Goal: Task Accomplishment & Management: Complete application form

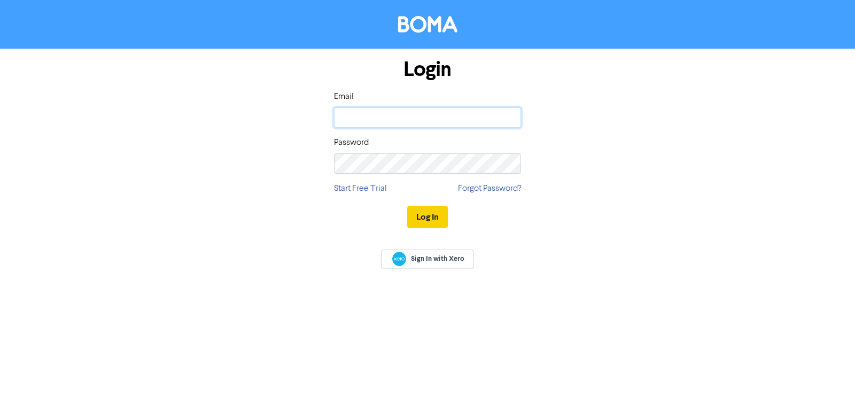
type input "[EMAIL_ADDRESS][DOMAIN_NAME]"
click at [447, 215] on button "Log In" at bounding box center [427, 217] width 41 height 22
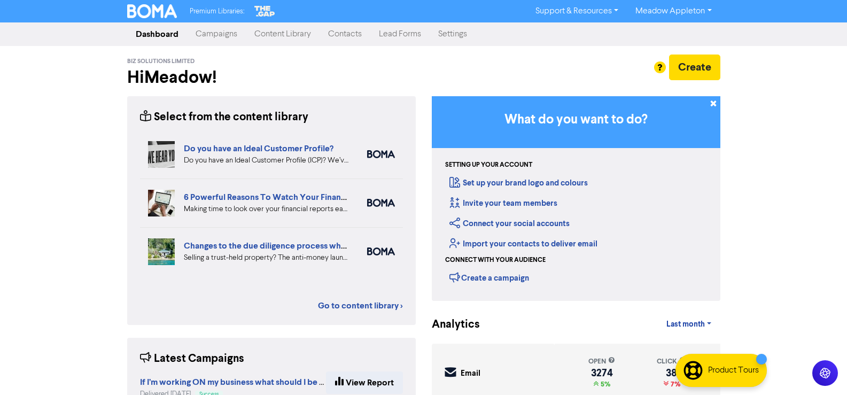
click at [338, 37] on link "Contacts" at bounding box center [345, 34] width 51 height 21
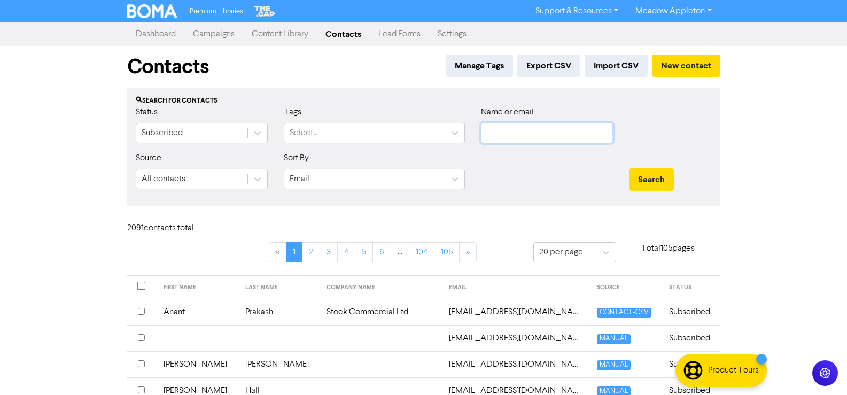
drag, startPoint x: 558, startPoint y: 129, endPoint x: 96, endPoint y: 137, distance: 461.9
click at [558, 129] on input "text" at bounding box center [547, 133] width 132 height 20
drag, startPoint x: 536, startPoint y: 140, endPoint x: 564, endPoint y: 133, distance: 29.6
click at [536, 140] on input "text" at bounding box center [547, 133] width 132 height 20
paste input "[EMAIL_ADDRESS][DOMAIN_NAME]"
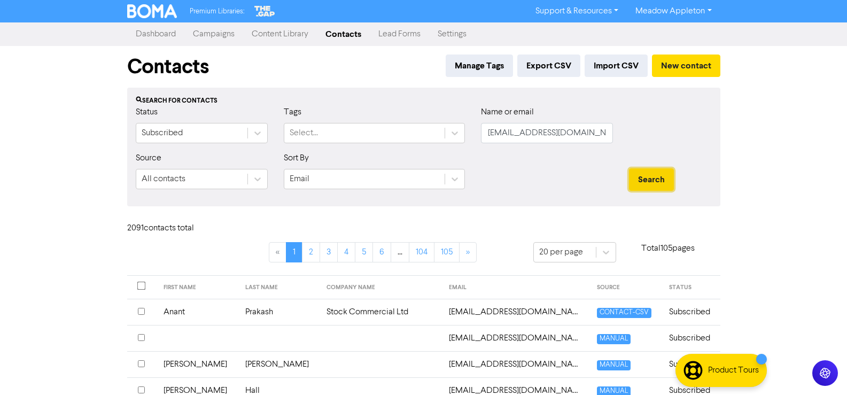
click at [662, 182] on button "Search" at bounding box center [651, 179] width 45 height 22
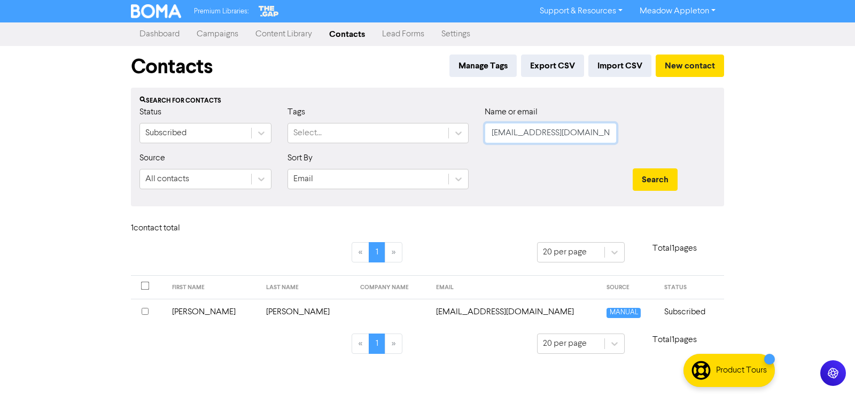
drag, startPoint x: 594, startPoint y: 130, endPoint x: 437, endPoint y: 154, distance: 158.4
click at [432, 153] on form "Status Subscribed Tags Select... Name or email [EMAIL_ADDRESS][DOMAIN_NAME] Sou…" at bounding box center [428, 152] width 576 height 92
paste input "[EMAIL_ADDRESS][DOMAIN_NAME]"
type input "[EMAIL_ADDRESS][DOMAIN_NAME]"
click at [637, 187] on button "Search" at bounding box center [655, 179] width 45 height 22
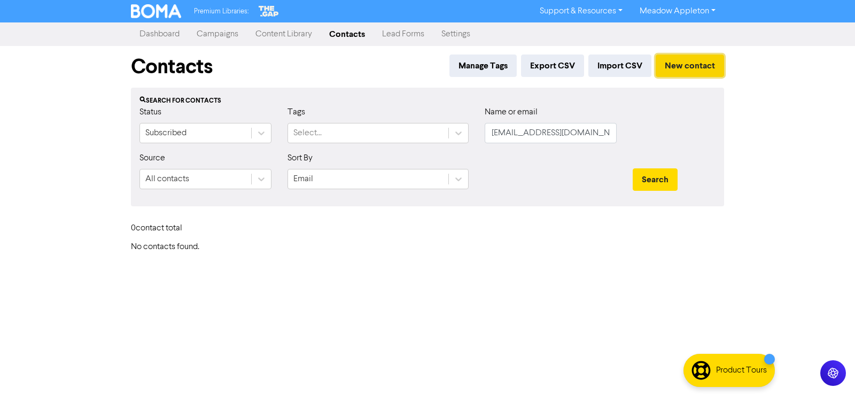
click at [686, 64] on button "New contact" at bounding box center [690, 66] width 68 height 22
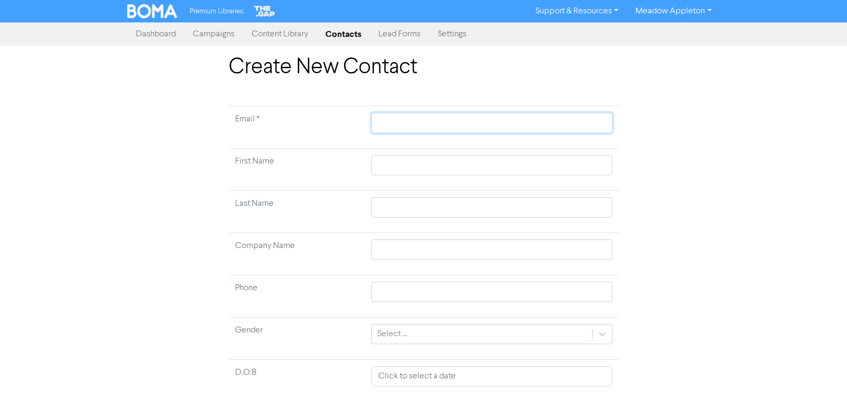
click at [445, 130] on input "text" at bounding box center [492, 123] width 241 height 20
paste input "[EMAIL_ADDRESS][DOMAIN_NAME]"
type input "[EMAIL_ADDRESS][DOMAIN_NAME]"
click at [411, 166] on input "text" at bounding box center [492, 165] width 241 height 20
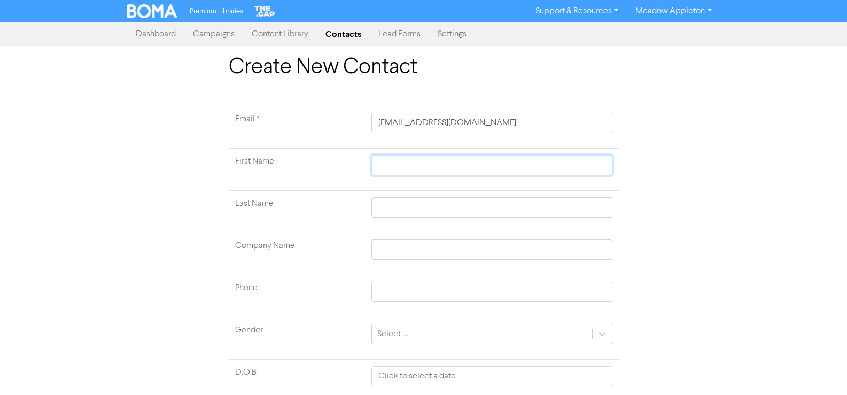
paste input "Half Stack Group Limited"
type input "Half Stack Group Limited"
drag, startPoint x: 458, startPoint y: 163, endPoint x: 418, endPoint y: 171, distance: 40.3
click at [418, 171] on input "Half Stack Group Limited" at bounding box center [492, 165] width 241 height 20
type input "Half Stack"
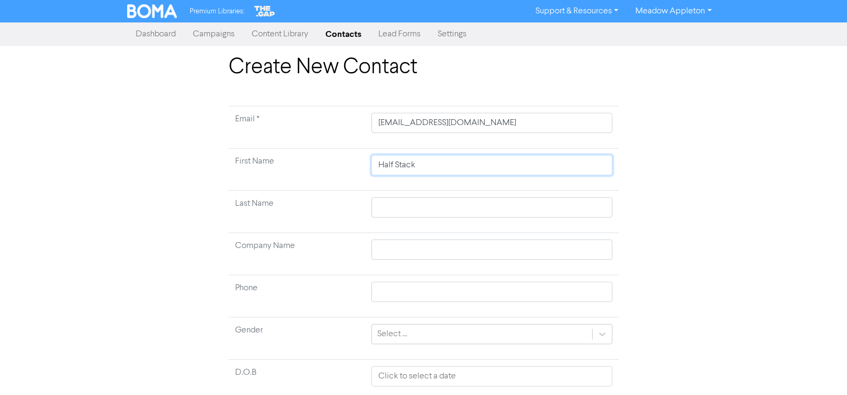
type input "Half Stack"
click at [394, 200] on input "text" at bounding box center [492, 207] width 241 height 20
paste input "Group Limited"
type input "Group Limited"
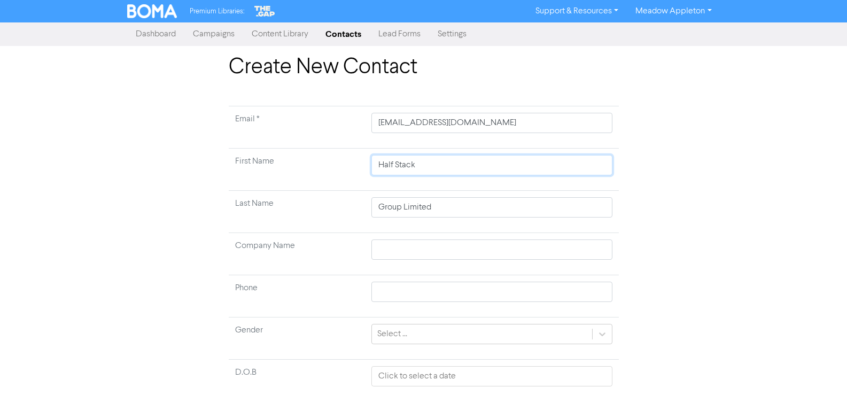
click at [456, 171] on input "Half Stack" at bounding box center [492, 165] width 241 height 20
type input "Half Stack"
drag, startPoint x: 450, startPoint y: 164, endPoint x: 327, endPoint y: 171, distance: 122.6
click at [327, 171] on tr "First Name Half Stack" at bounding box center [424, 170] width 390 height 42
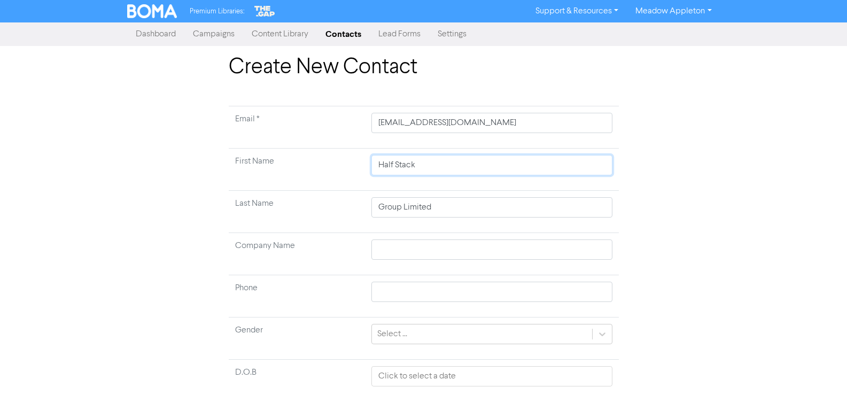
paste input "emant"
type input "Hemant"
drag, startPoint x: 450, startPoint y: 202, endPoint x: 332, endPoint y: 204, distance: 117.6
click at [332, 204] on tr "Last Name Group Limited" at bounding box center [424, 212] width 390 height 42
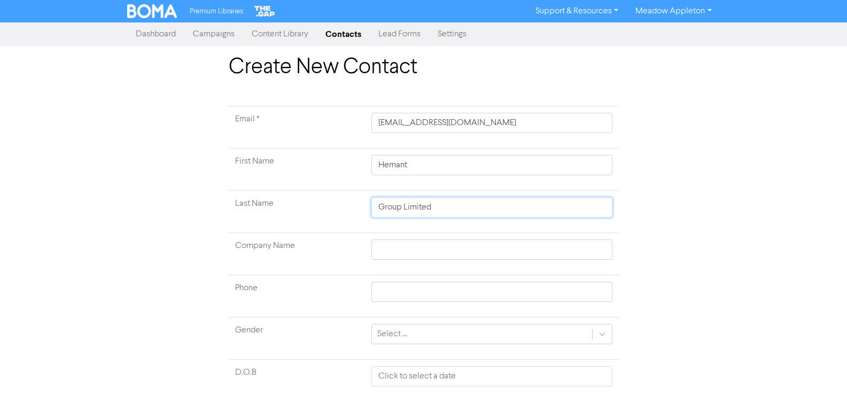
paste input "[PERSON_NAME]"
type input "[PERSON_NAME]"
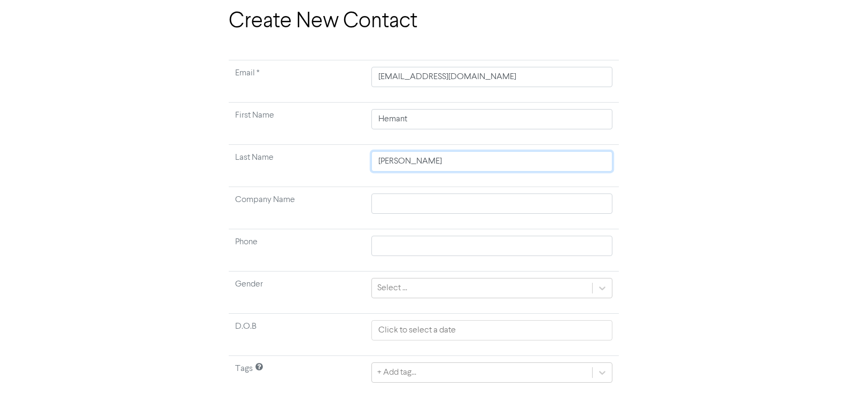
scroll to position [80, 0]
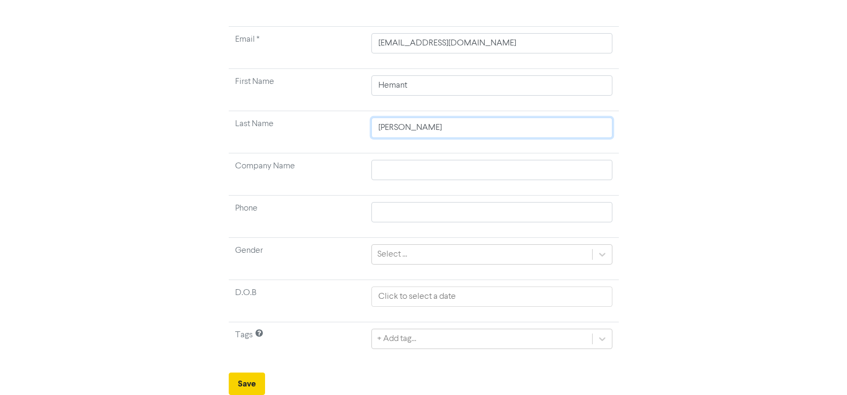
type input "[PERSON_NAME]"
click at [252, 386] on button "Save" at bounding box center [247, 384] width 36 height 22
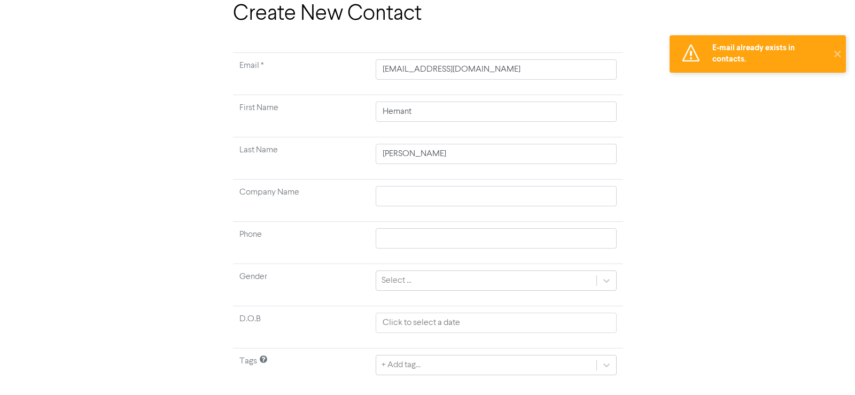
scroll to position [0, 0]
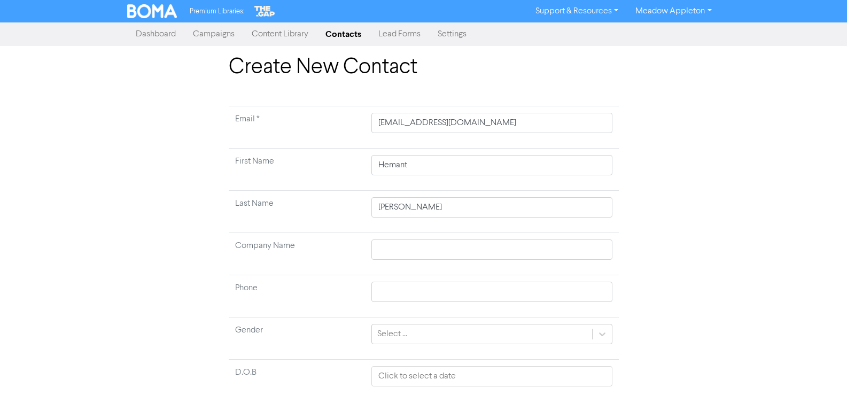
click at [352, 37] on link "Contacts" at bounding box center [343, 34] width 53 height 21
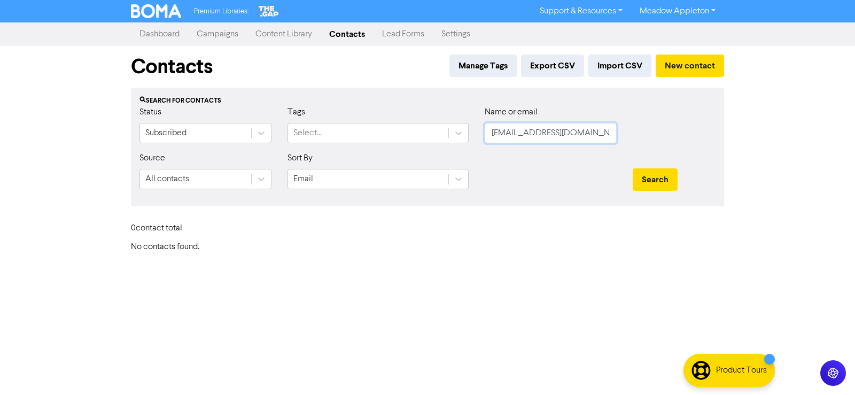
click at [578, 129] on input "[EMAIL_ADDRESS][DOMAIN_NAME]" at bounding box center [551, 133] width 132 height 20
click at [657, 181] on button "Search" at bounding box center [655, 179] width 45 height 22
click at [581, 139] on input "[EMAIL_ADDRESS][DOMAIN_NAME]==" at bounding box center [551, 133] width 132 height 20
click at [658, 173] on button "Search" at bounding box center [655, 179] width 45 height 22
drag, startPoint x: 414, startPoint y: 129, endPoint x: 406, endPoint y: 129, distance: 7.5
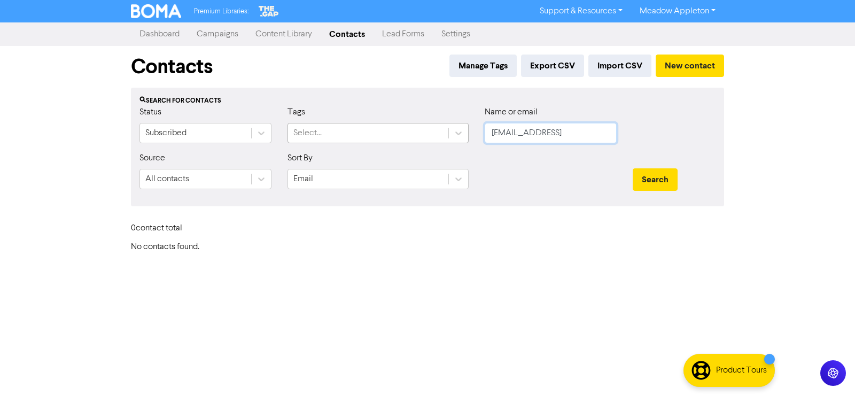
click at [406, 129] on div "Status Subscribed Tags Select... Name or email [EMAIL_ADDRESS]" at bounding box center [427, 129] width 592 height 46
paste input "[EMAIL_ADDRESS][DOMAIN_NAME]"
type input "[EMAIL_ADDRESS][DOMAIN_NAME]"
click at [655, 182] on button "Search" at bounding box center [655, 179] width 45 height 22
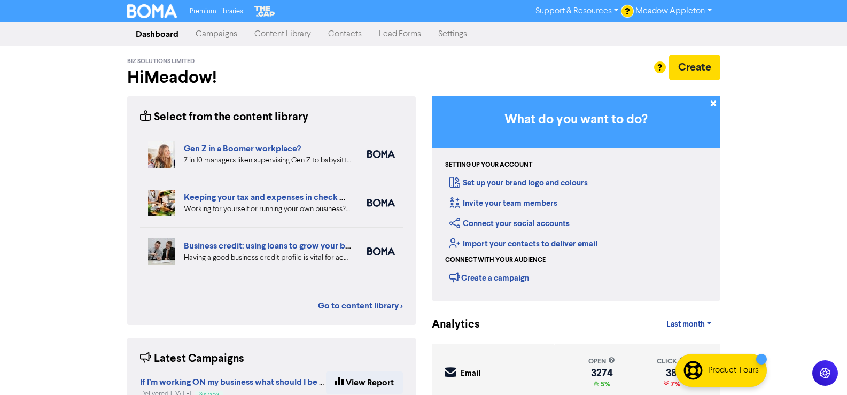
click at [370, 39] on link "Lead Forms" at bounding box center [399, 34] width 59 height 21
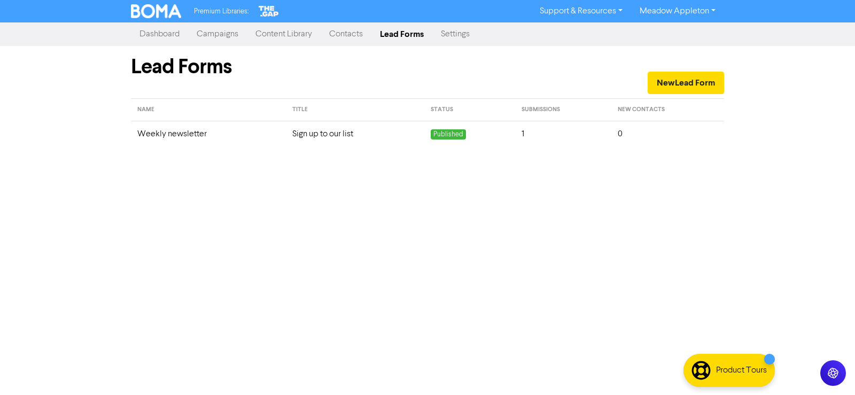
click at [350, 38] on link "Contacts" at bounding box center [346, 34] width 51 height 21
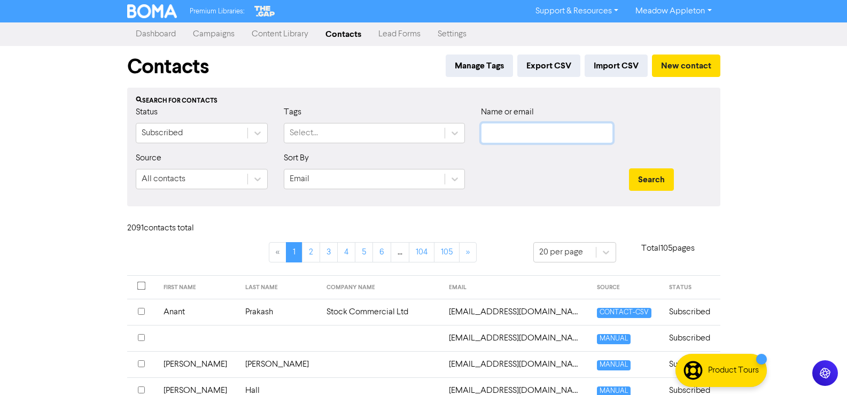
click at [519, 140] on input "text" at bounding box center [547, 133] width 132 height 20
paste input "[EMAIL_ADDRESS][DOMAIN_NAME]"
click at [670, 172] on button "Search" at bounding box center [651, 179] width 45 height 22
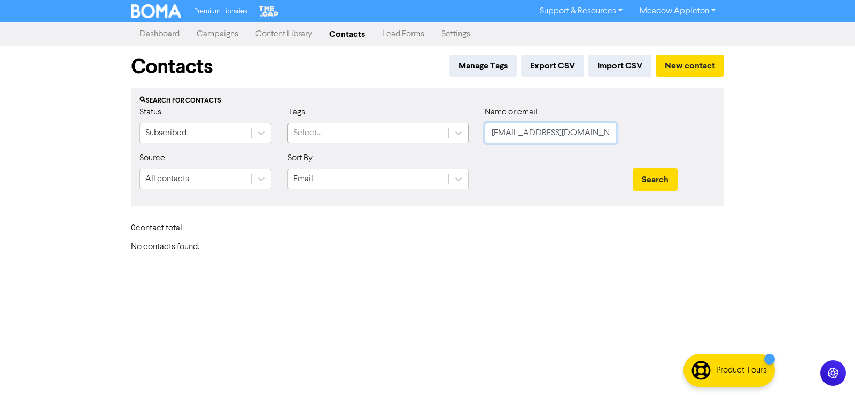
drag, startPoint x: 603, startPoint y: 135, endPoint x: 398, endPoint y: 137, distance: 204.7
click at [398, 137] on div "Status Subscribed Tags Select... Name or email ben@thenineteenth.co" at bounding box center [427, 129] width 592 height 46
paste input "[EMAIL_ADDRESS][DOMAIN_NAME]"
click at [687, 180] on div "Search" at bounding box center [674, 179] width 83 height 22
click at [653, 172] on button "Search" at bounding box center [655, 179] width 45 height 22
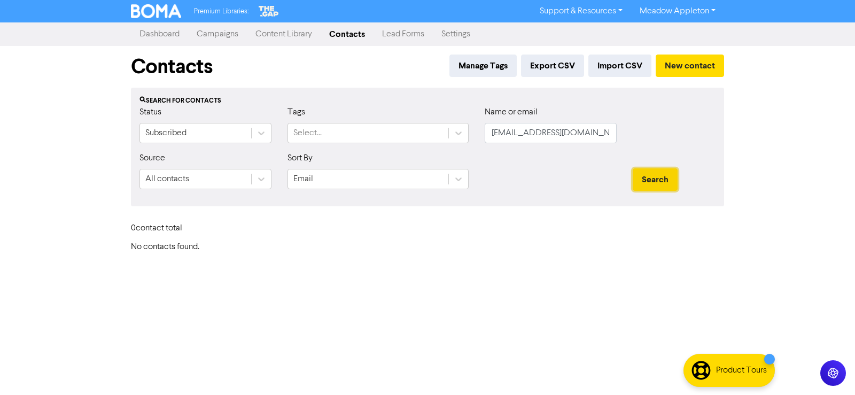
click at [664, 180] on button "Search" at bounding box center [655, 179] width 45 height 22
drag, startPoint x: 621, startPoint y: 141, endPoint x: 482, endPoint y: 138, distance: 139.0
click at [482, 138] on div "Name or email hi@aux.network" at bounding box center [551, 129] width 148 height 46
drag, startPoint x: 563, startPoint y: 127, endPoint x: 570, endPoint y: 144, distance: 18.2
click at [563, 127] on input "[EMAIL_ADDRESS][DOMAIN_NAME]" at bounding box center [551, 133] width 132 height 20
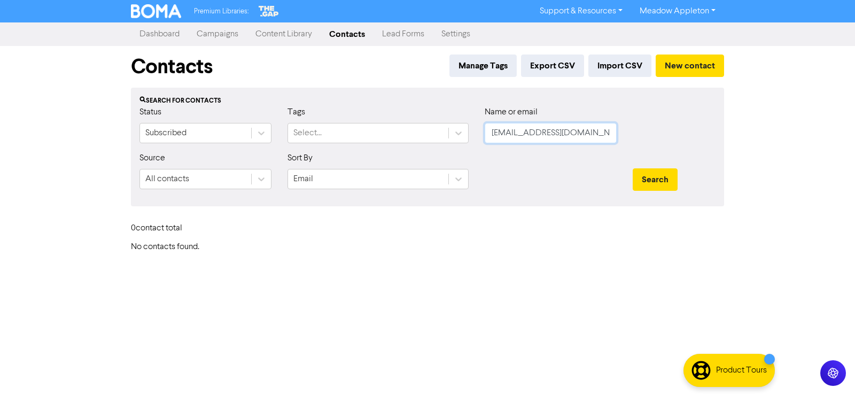
click at [609, 137] on input "[EMAIL_ADDRESS][DOMAIN_NAME]" at bounding box center [551, 133] width 132 height 20
click at [633, 168] on button "Search" at bounding box center [655, 179] width 45 height 22
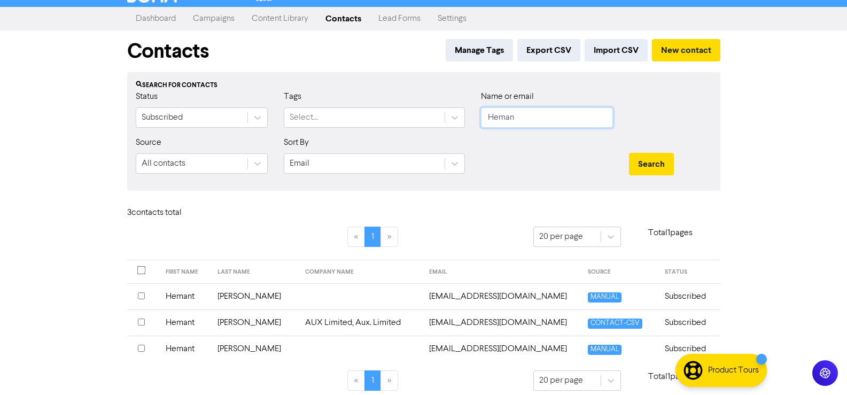
scroll to position [24, 0]
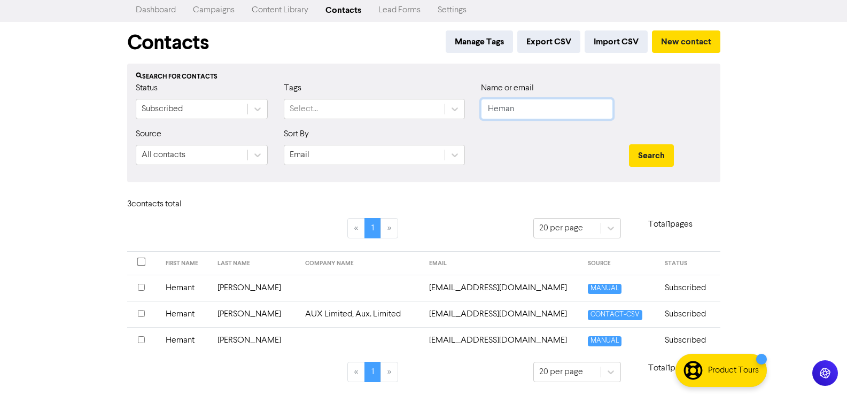
click at [588, 112] on input "Heman" at bounding box center [547, 109] width 132 height 20
paste input "[EMAIL_ADDRESS][DOMAIN_NAME]"
type input "[EMAIL_ADDRESS][DOMAIN_NAME]"
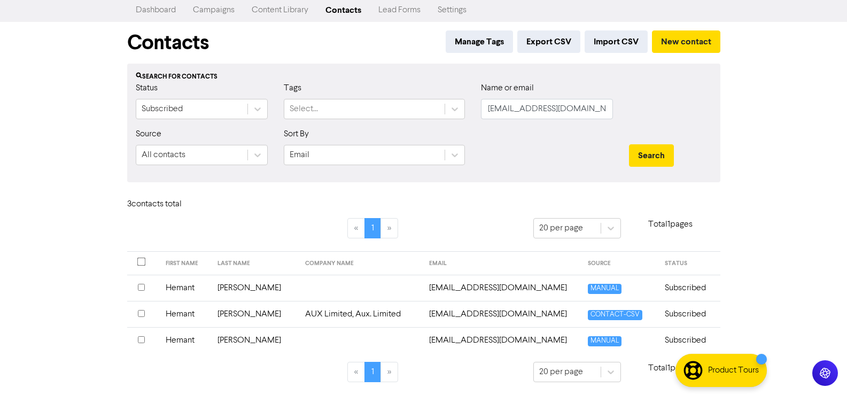
click at [664, 144] on div "Search" at bounding box center [670, 151] width 99 height 46
click at [657, 153] on button "Search" at bounding box center [651, 155] width 45 height 22
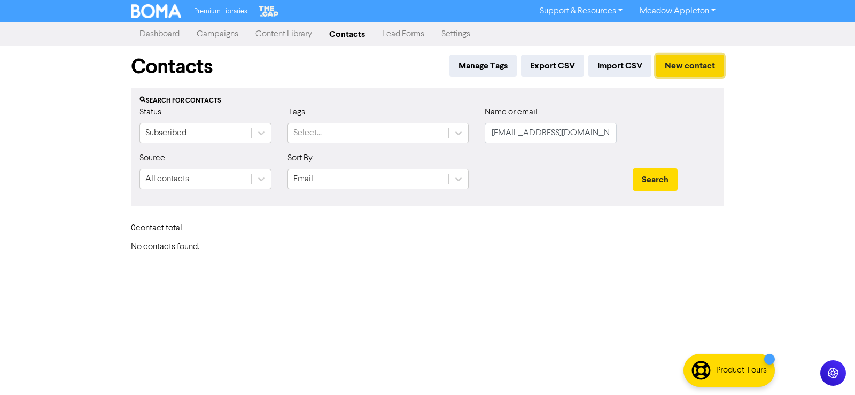
click at [686, 73] on button "New contact" at bounding box center [690, 66] width 68 height 22
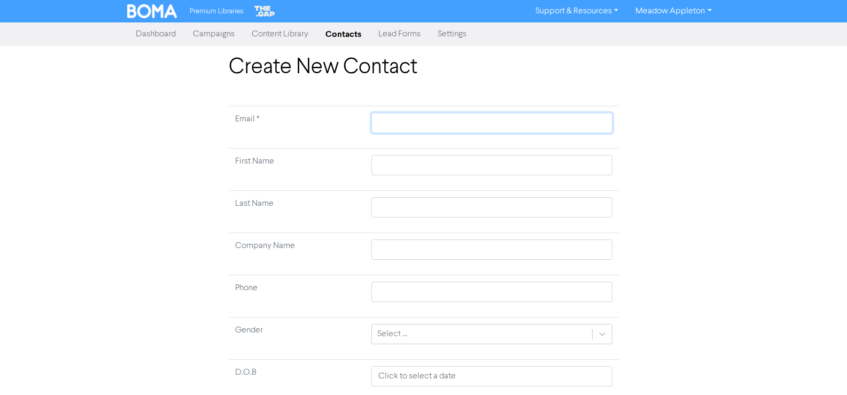
click at [420, 125] on input "text" at bounding box center [492, 123] width 241 height 20
paste input "[EMAIL_ADDRESS][DOMAIN_NAME]"
type input "[EMAIL_ADDRESS][DOMAIN_NAME]"
drag, startPoint x: 470, startPoint y: 122, endPoint x: 343, endPoint y: 123, distance: 127.2
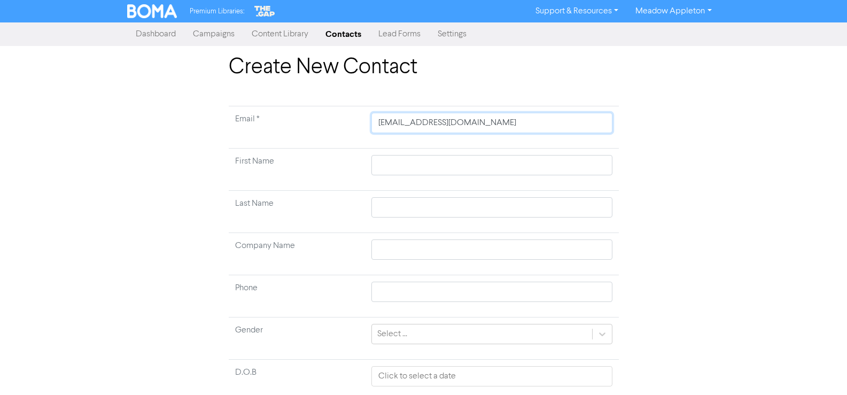
click at [343, 123] on tr "Email * ben@thenineteenth.co" at bounding box center [424, 127] width 390 height 42
click at [407, 160] on input "text" at bounding box center [492, 165] width 241 height 20
paste input "Harper, Benjamin Roland"
type input "Harper, Benjamin Roland"
drag, startPoint x: 407, startPoint y: 167, endPoint x: 343, endPoint y: 164, distance: 64.8
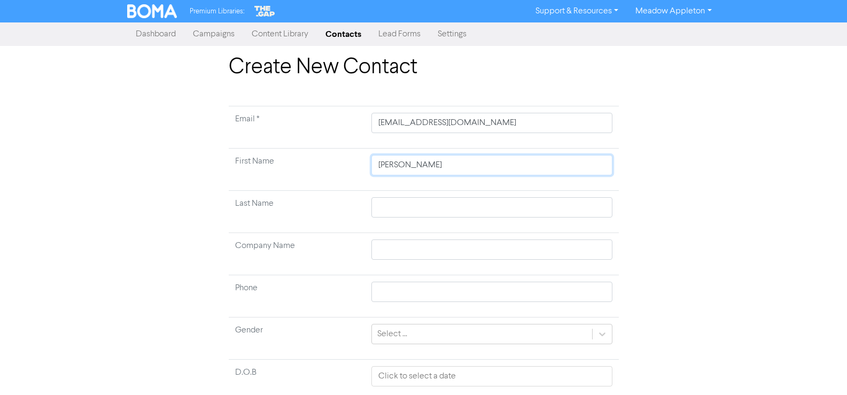
click at [343, 164] on tr "First Name Harper, Benjamin Roland" at bounding box center [424, 170] width 390 height 42
type input "Benjamin Roland"
drag, startPoint x: 396, startPoint y: 212, endPoint x: 401, endPoint y: 210, distance: 5.8
click at [396, 212] on input "text" at bounding box center [492, 207] width 241 height 20
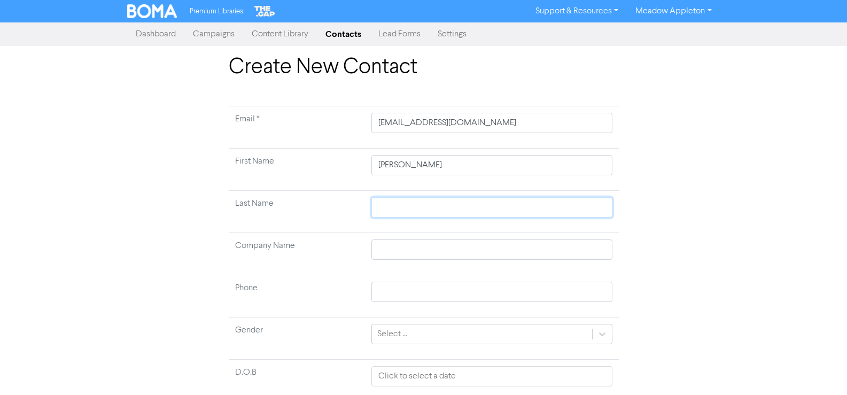
paste input "Harper,"
type input "Harper,"
type input "Harper"
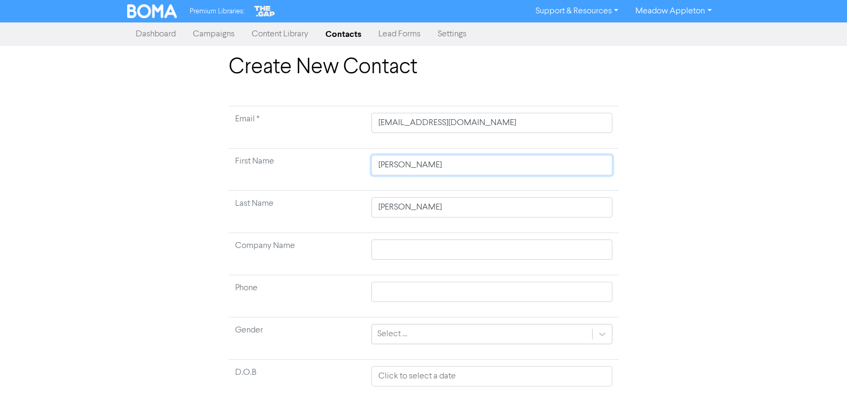
click at [422, 166] on input "Benjamin Roland" at bounding box center [492, 165] width 241 height 20
type input "Benjamin"
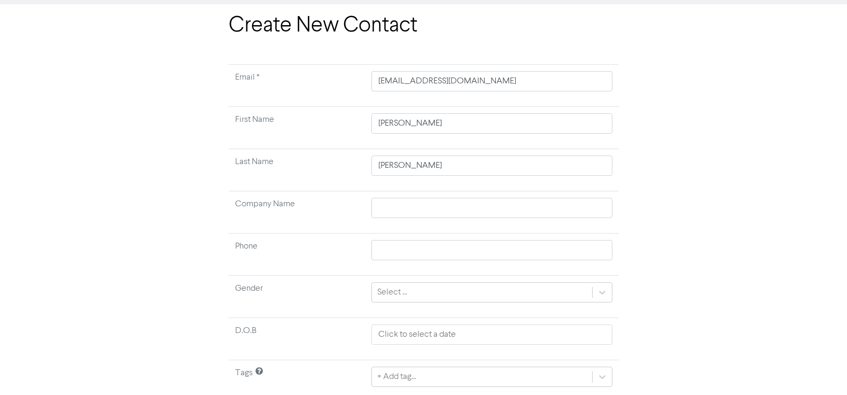
scroll to position [80, 0]
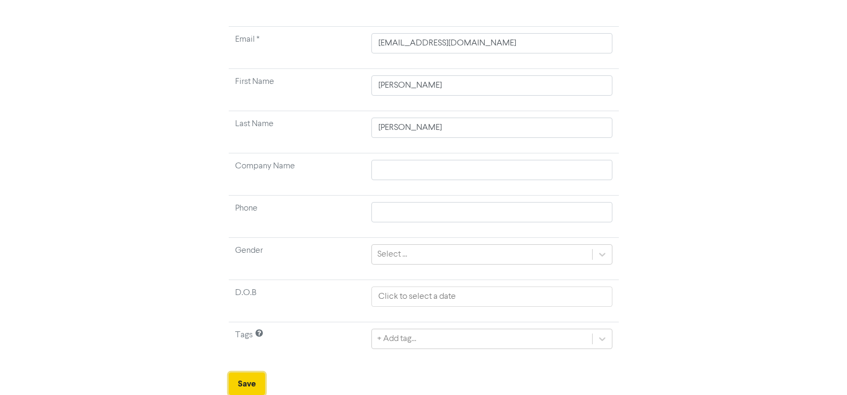
click at [241, 379] on button "Save" at bounding box center [247, 384] width 36 height 22
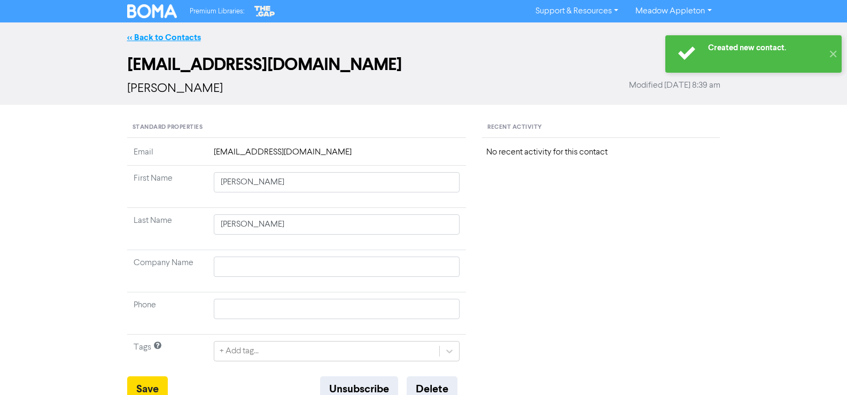
click at [172, 38] on link "<< Back to Contacts" at bounding box center [164, 37] width 74 height 11
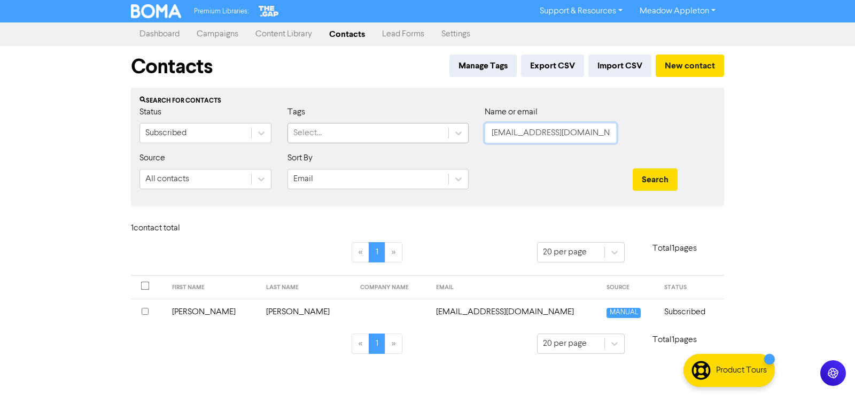
drag, startPoint x: 596, startPoint y: 129, endPoint x: 342, endPoint y: 134, distance: 254.5
click at [342, 134] on div "Status Subscribed Tags Select... Name or email ben@thenineteenth.co" at bounding box center [427, 129] width 592 height 46
click at [542, 133] on input "text" at bounding box center [551, 133] width 132 height 20
paste input "sean@beltd.co.nz"
type input "sean@beltd.co.nz"
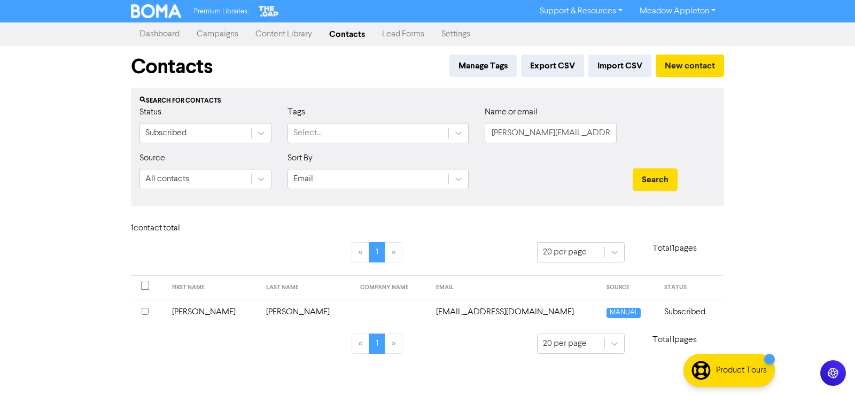
click at [657, 198] on div "Search" at bounding box center [674, 175] width 99 height 46
click at [653, 178] on button "Search" at bounding box center [655, 179] width 45 height 22
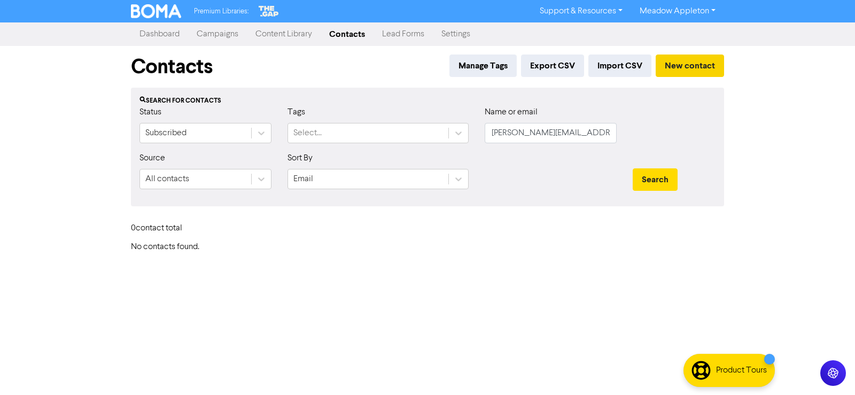
click at [665, 77] on div "Manage Tags Export CSV Import CSV New contact" at bounding box center [584, 69] width 279 height 29
click at [671, 67] on button "New contact" at bounding box center [690, 66] width 68 height 22
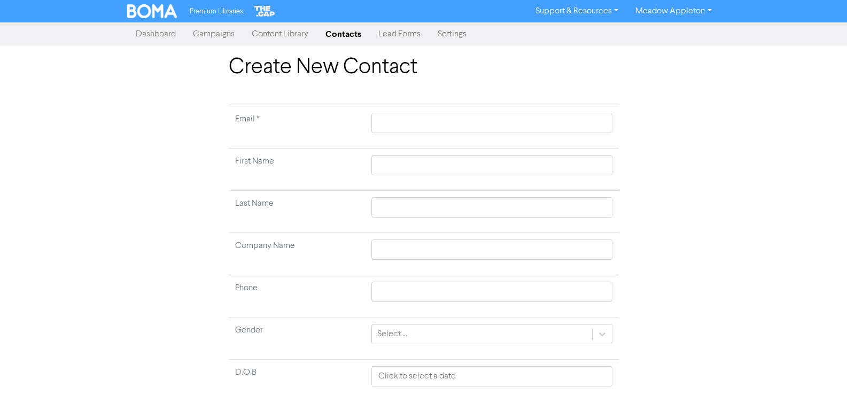
click at [416, 111] on td at bounding box center [491, 127] width 253 height 42
click at [416, 117] on input "text" at bounding box center [492, 123] width 241 height 20
paste input "sean@beltd.co.nz"
type input "sean@beltd.co.nz"
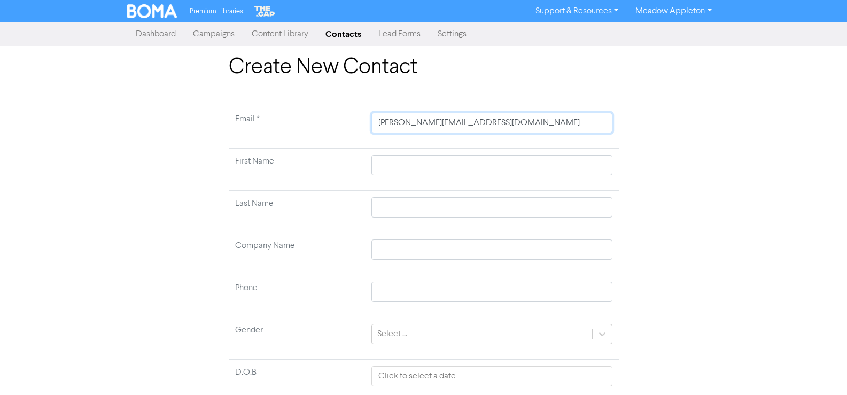
type input "sean@beltd.co.nz"
drag, startPoint x: 465, startPoint y: 154, endPoint x: 446, endPoint y: 172, distance: 25.7
click at [465, 154] on td at bounding box center [491, 170] width 253 height 42
click at [446, 173] on input "text" at bounding box center [492, 165] width 241 height 20
paste input "Lee, Sean Stephen"
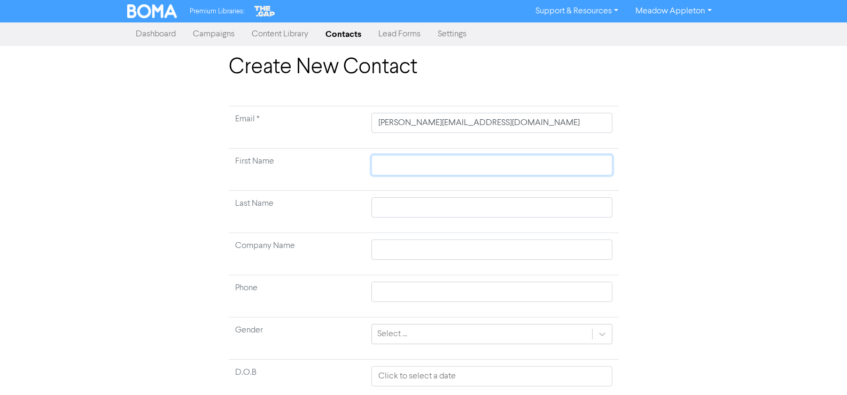
type input "Lee, Sean Stephen"
drag, startPoint x: 397, startPoint y: 166, endPoint x: 359, endPoint y: 170, distance: 38.7
click at [359, 170] on tr "First Name Lee, Sean Stephen" at bounding box center [424, 170] width 390 height 42
type input "Sean Stephen"
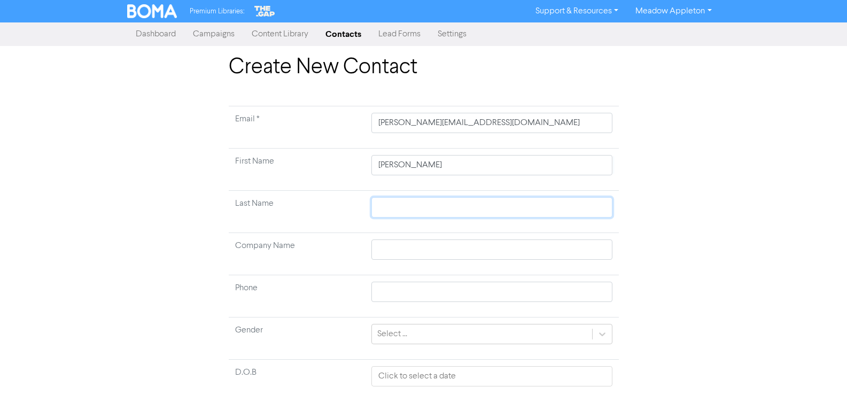
click at [400, 210] on input "text" at bounding box center [492, 207] width 241 height 20
paste input "Lee,"
type input "Lee,"
type input "Lee"
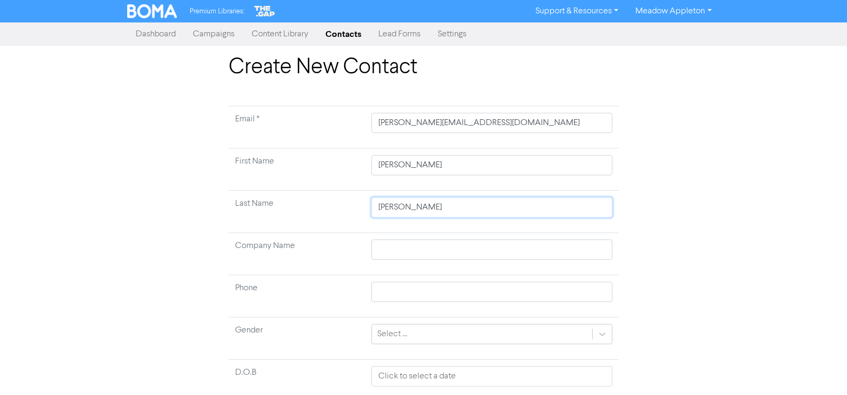
type input "Lee"
click at [432, 169] on input "Sean Stephen" at bounding box center [492, 165] width 241 height 20
type input "Sean"
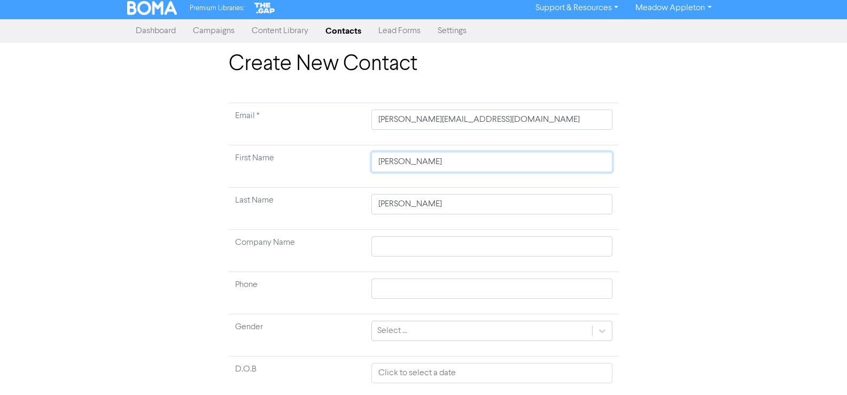
scroll to position [80, 0]
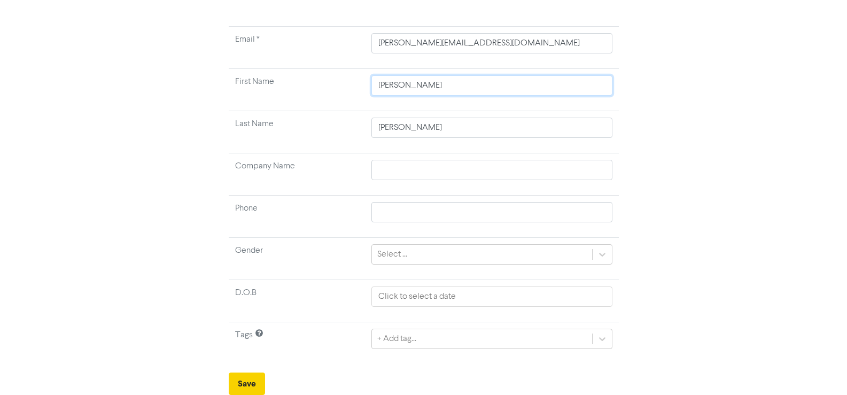
type input "Sean"
click at [261, 376] on button "Save" at bounding box center [247, 384] width 36 height 22
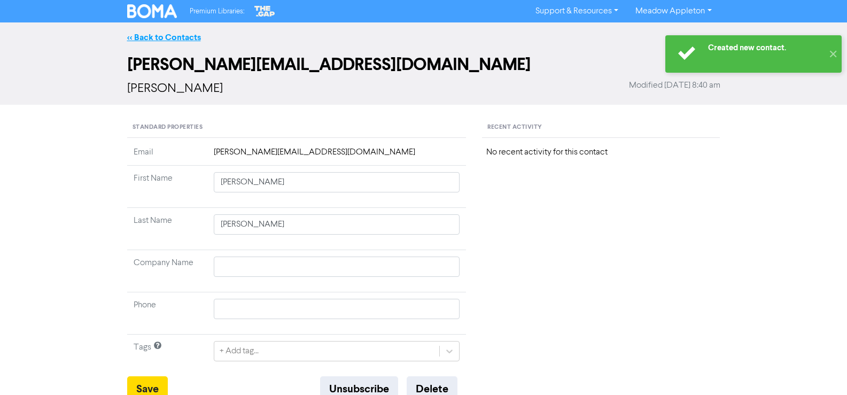
click at [135, 40] on link "<< Back to Contacts" at bounding box center [164, 37] width 74 height 11
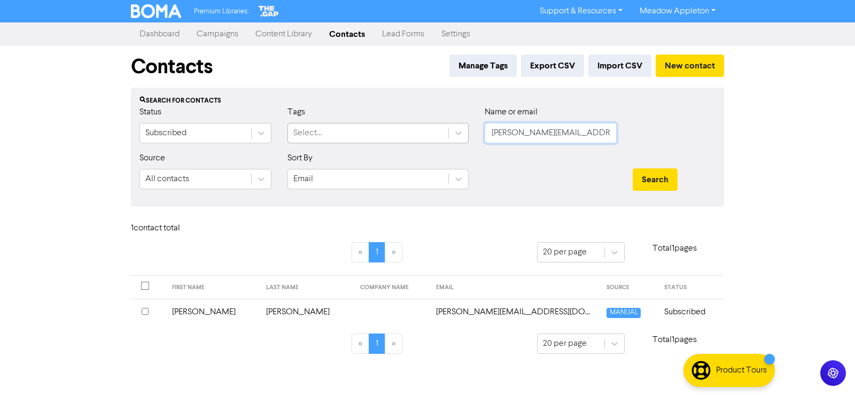
drag, startPoint x: 572, startPoint y: 130, endPoint x: 425, endPoint y: 126, distance: 147.6
click at [425, 126] on div "Status Subscribed Tags Select... Name or email sean@beltd.co.nz" at bounding box center [427, 129] width 592 height 46
paste input "cathellenharper@gmail.com"
type input "cathellenharper@gmail.com"
click at [657, 182] on button "Search" at bounding box center [655, 179] width 45 height 22
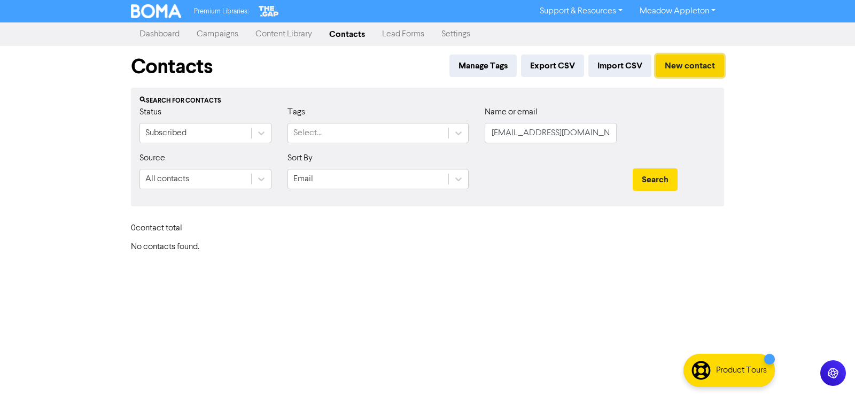
click at [683, 64] on button "New contact" at bounding box center [690, 66] width 68 height 22
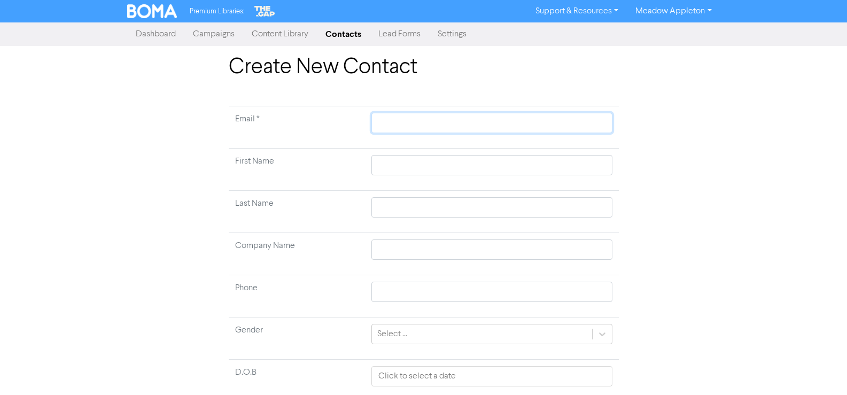
click at [407, 127] on input "text" at bounding box center [492, 123] width 241 height 20
paste input "cathellenharper@gmail.com"
type input "cathellenharper@gmail.com"
drag, startPoint x: 390, startPoint y: 161, endPoint x: 397, endPoint y: 161, distance: 6.9
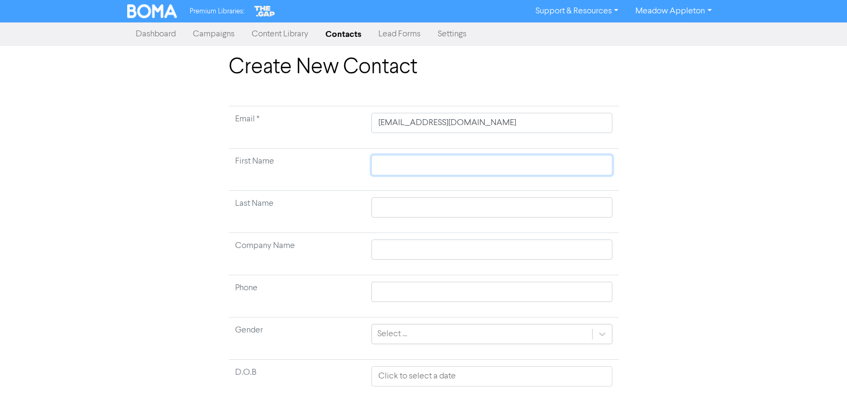
click at [390, 161] on input "text" at bounding box center [492, 165] width 241 height 20
paste input "Harper, Catherine Ellen"
type input "Harper, Catherine Ellen"
click at [458, 164] on input "Harper, Catherine Ellen" at bounding box center [492, 165] width 241 height 20
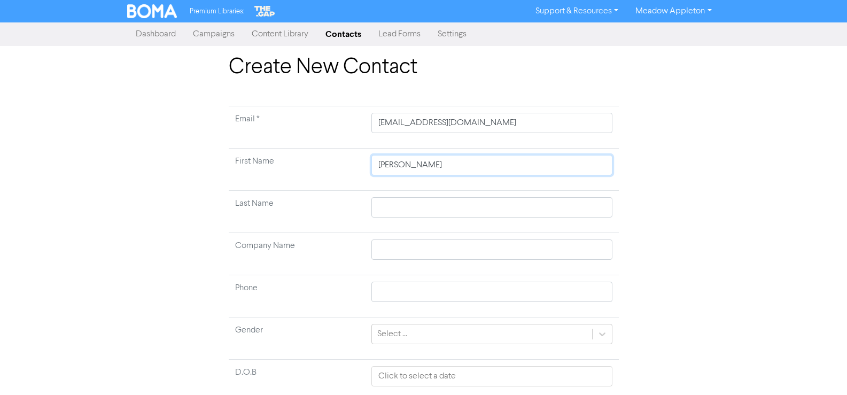
type input "Harper, Catherine"
type input "Harper, Catherine \"
type input "Harper, Catherine"
click at [393, 165] on input "Harper, Catherine" at bounding box center [492, 165] width 241 height 20
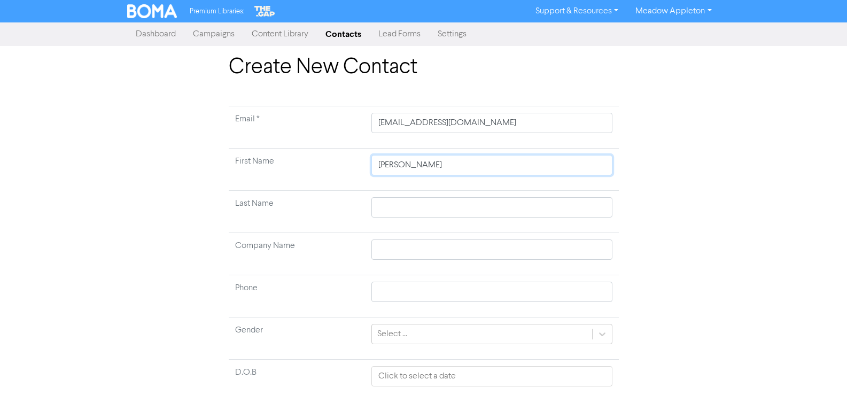
click at [393, 165] on input "Harper, Catherine" at bounding box center [492, 165] width 241 height 20
type input ", Catherine"
type input ",Catherine"
type input "Catherine"
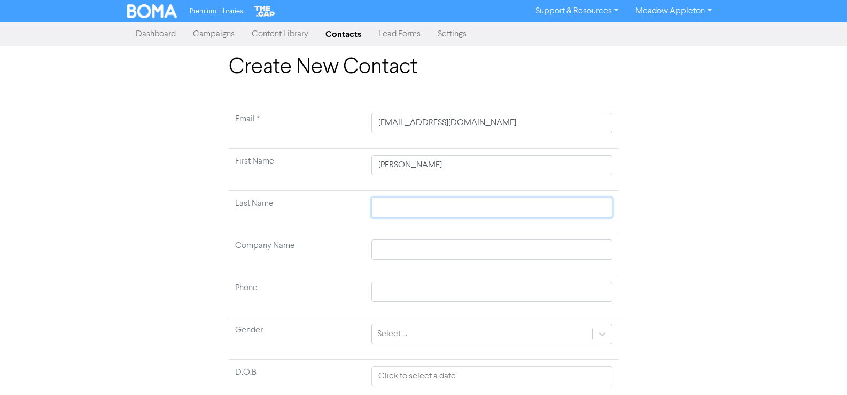
click at [411, 203] on input "text" at bounding box center [492, 207] width 241 height 20
paste input "Harper"
type input "Harper"
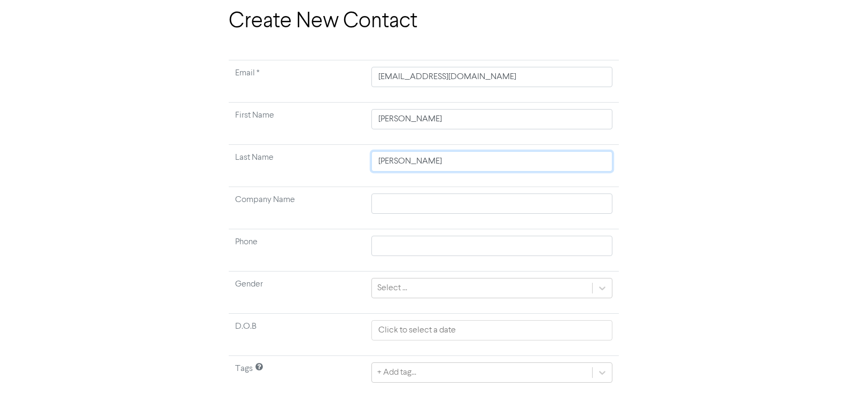
scroll to position [80, 0]
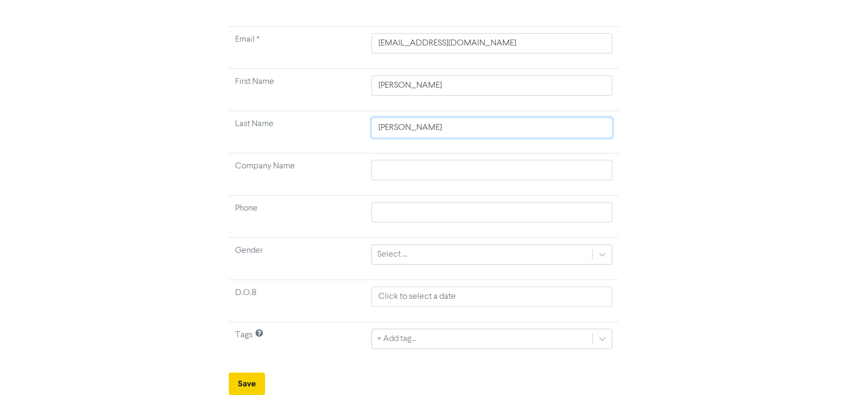
type input "Harper"
click at [258, 374] on button "Save" at bounding box center [247, 384] width 36 height 22
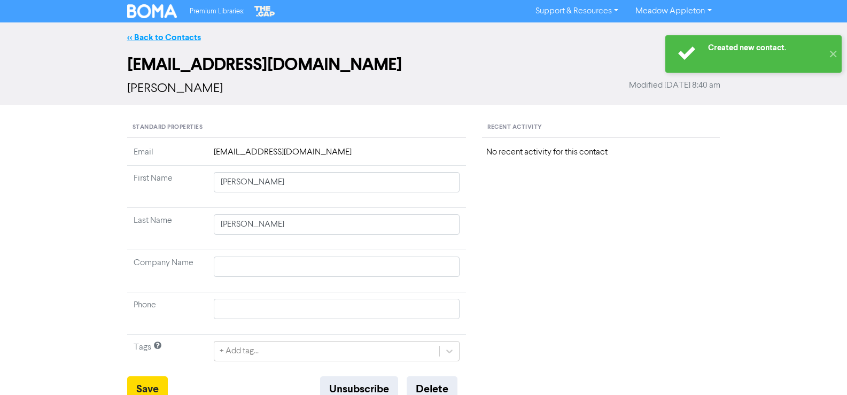
click at [135, 35] on link "<< Back to Contacts" at bounding box center [164, 37] width 74 height 11
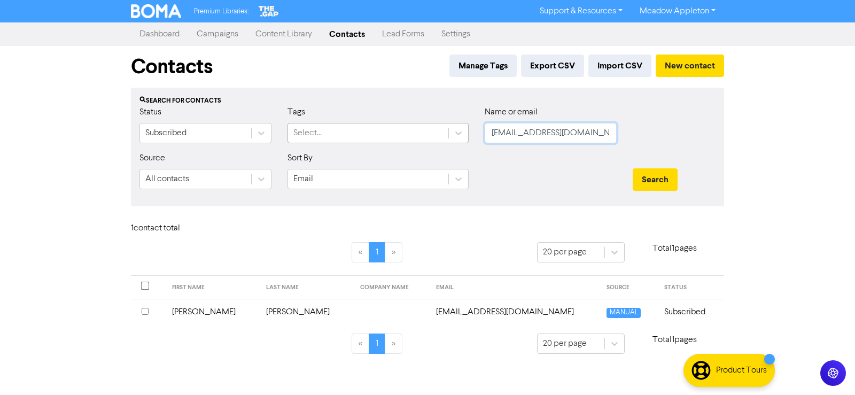
drag, startPoint x: 495, startPoint y: 128, endPoint x: 433, endPoint y: 130, distance: 62.0
click at [434, 130] on div "Status Subscribed Tags Select... Name or email cathellenharper@gmail.com" at bounding box center [427, 129] width 592 height 46
paste input "nancy@tetraconsultants"
type input "nancy@tetraconsultants.com"
click at [659, 174] on button "Search" at bounding box center [655, 179] width 45 height 22
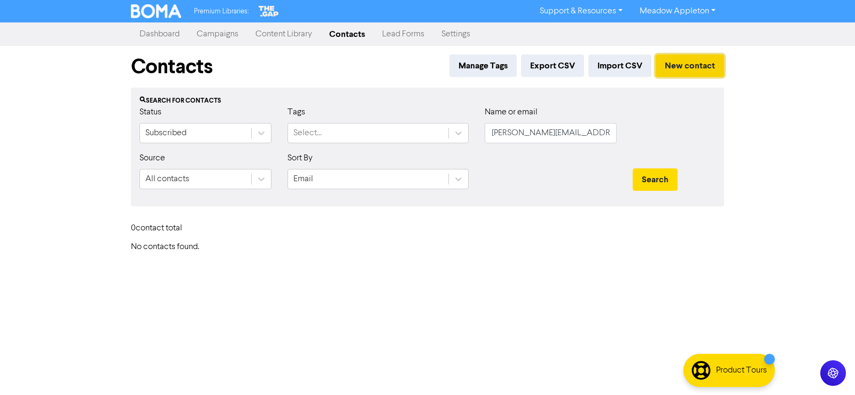
click at [689, 65] on button "New contact" at bounding box center [690, 66] width 68 height 22
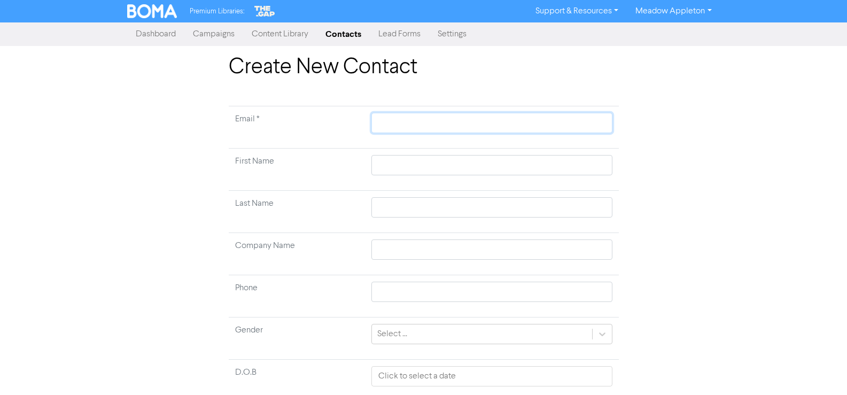
click at [444, 131] on input "text" at bounding box center [492, 123] width 241 height 20
type input "v"
drag, startPoint x: 447, startPoint y: 131, endPoint x: 343, endPoint y: 129, distance: 103.7
click at [345, 129] on tr "Email * v" at bounding box center [424, 127] width 390 height 42
paste input "nancy@tetraconsultants.com"
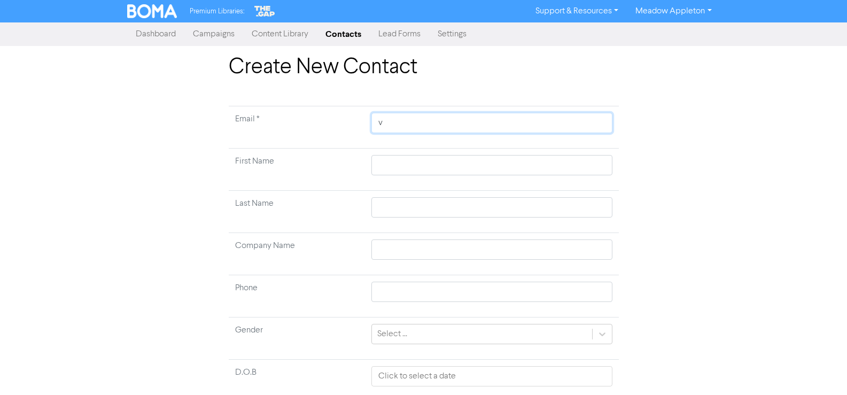
type input "nancy@tetraconsultants.com"
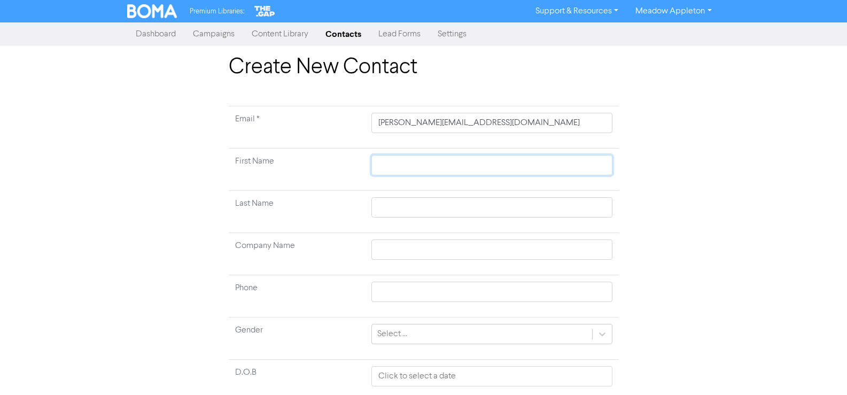
click at [455, 166] on input "text" at bounding box center [492, 165] width 241 height 20
type input "N"
type input "Na"
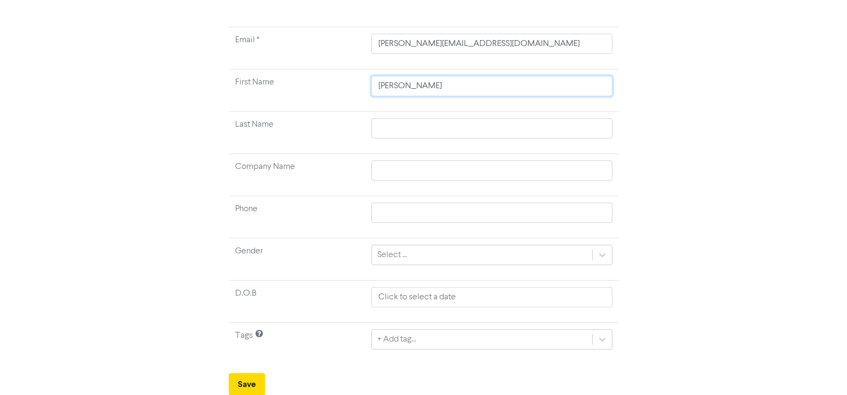
scroll to position [80, 0]
click at [185, 164] on div "Create New Contact Email * nancy@tetraconsultants.com First Name Nancy Last Nam…" at bounding box center [423, 185] width 609 height 420
click at [253, 382] on button "Save" at bounding box center [247, 384] width 36 height 22
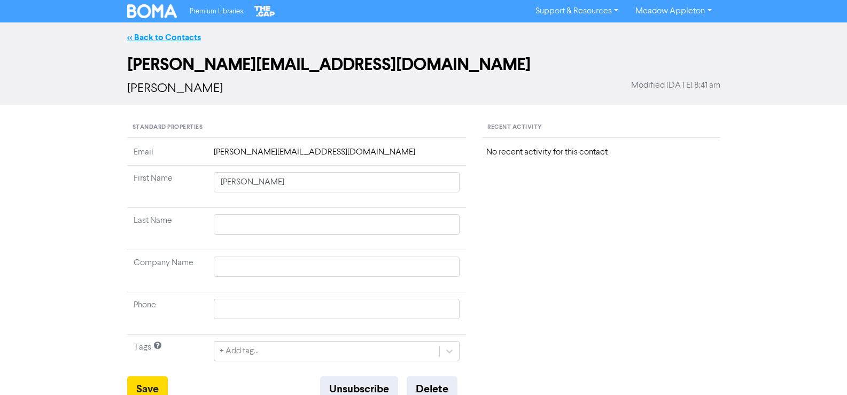
click at [156, 39] on link "<< Back to Contacts" at bounding box center [164, 37] width 74 height 11
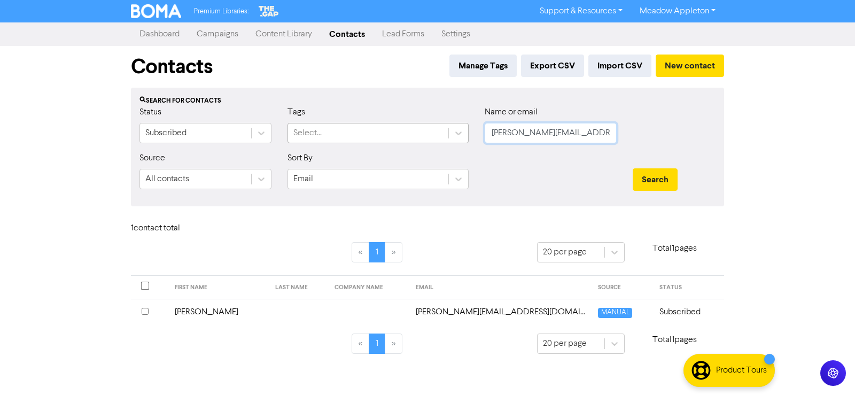
drag, startPoint x: 596, startPoint y: 132, endPoint x: 443, endPoint y: 134, distance: 153.4
click at [444, 134] on div "Status Subscribed Tags Select... Name or email nancy@tetraconsultants.com" at bounding box center [427, 129] width 592 height 46
paste input "richard@foundations.co.nz"
click at [667, 181] on button "Search" at bounding box center [655, 179] width 45 height 22
click at [609, 136] on input "richard@foundations.co.nz" at bounding box center [551, 133] width 132 height 20
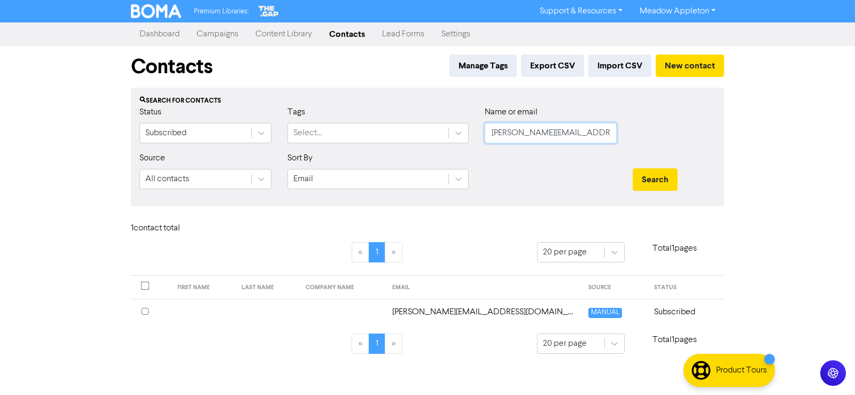
click at [609, 136] on input "richard@foundations.co.nz" at bounding box center [551, 133] width 132 height 20
click at [609, 137] on input "richard@foundations.co.nz" at bounding box center [551, 133] width 132 height 20
paste input "admin@doohickey.nz"
click at [652, 190] on button "Search" at bounding box center [655, 179] width 45 height 22
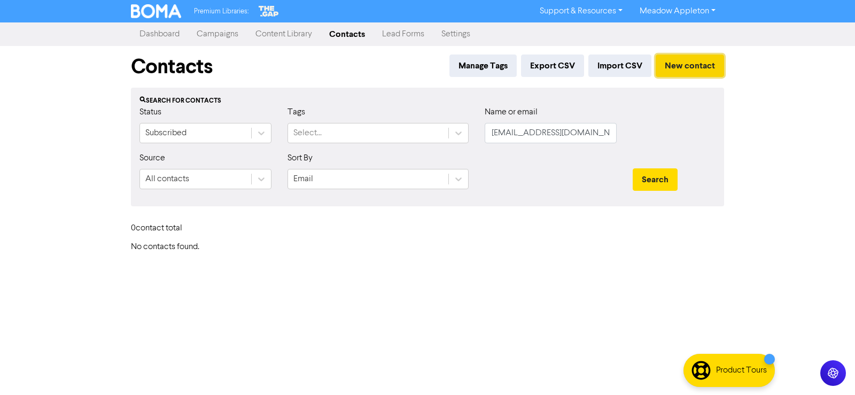
click at [697, 75] on button "New contact" at bounding box center [690, 66] width 68 height 22
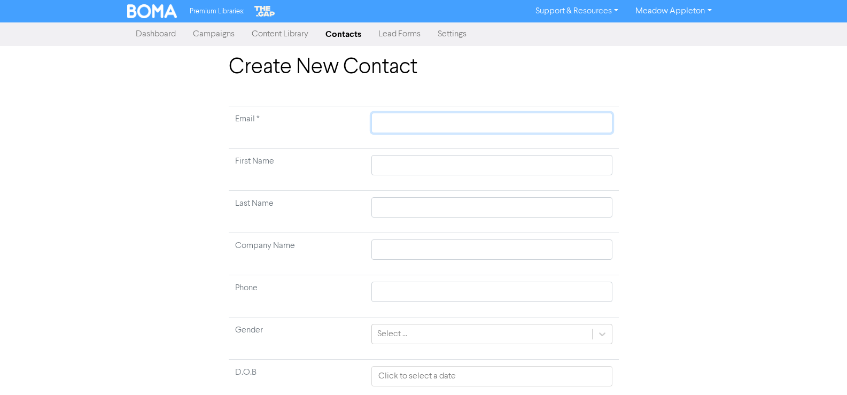
click at [424, 130] on input "text" at bounding box center [492, 123] width 241 height 20
paste input "admin@doohickey.nz"
click at [416, 164] on input "text" at bounding box center [492, 165] width 241 height 20
paste input "Meyer, Erika"
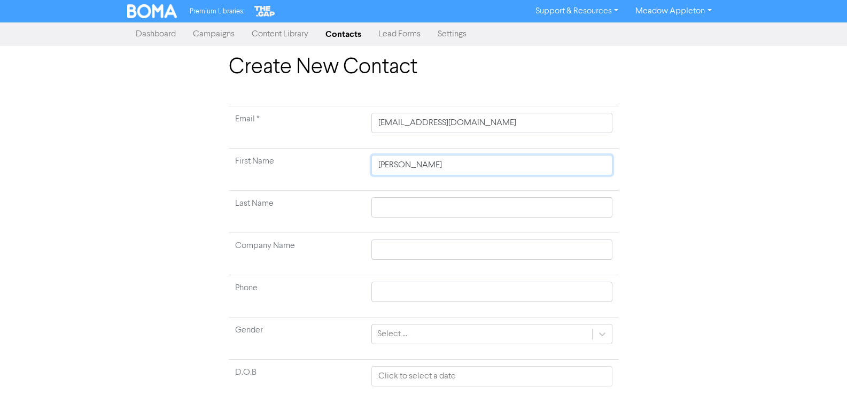
drag, startPoint x: 408, startPoint y: 168, endPoint x: 344, endPoint y: 164, distance: 63.7
click at [344, 164] on tr "First Name Meyer, Erika" at bounding box center [424, 170] width 390 height 42
click at [413, 208] on input "text" at bounding box center [492, 207] width 241 height 20
paste input "Meyer,"
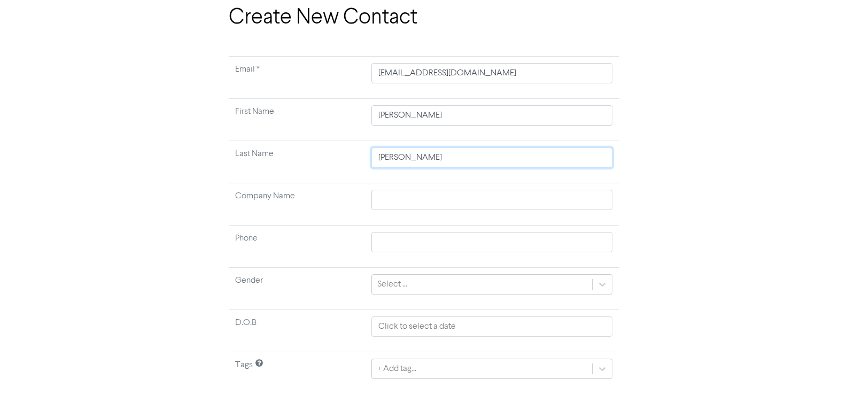
scroll to position [80, 0]
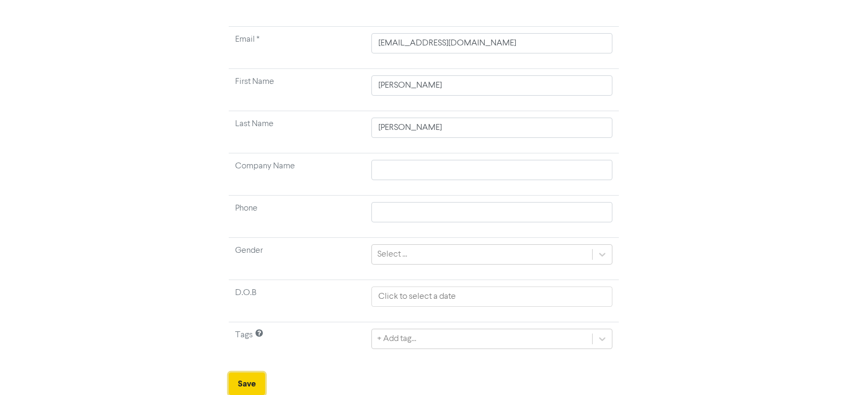
click at [252, 380] on button "Save" at bounding box center [247, 384] width 36 height 22
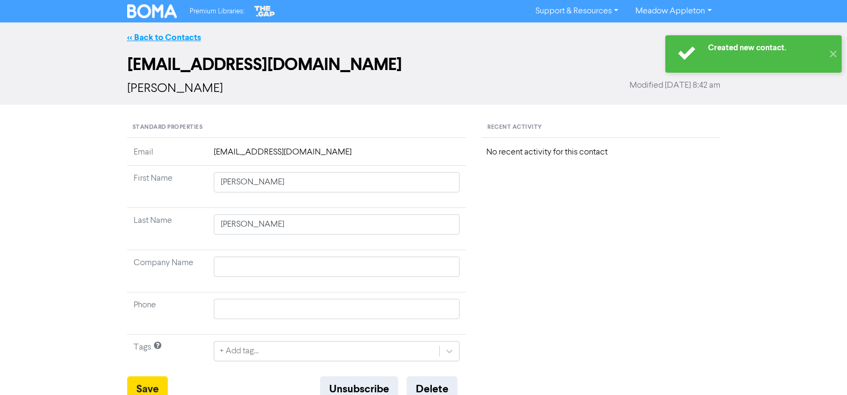
click at [182, 35] on link "<< Back to Contacts" at bounding box center [164, 37] width 74 height 11
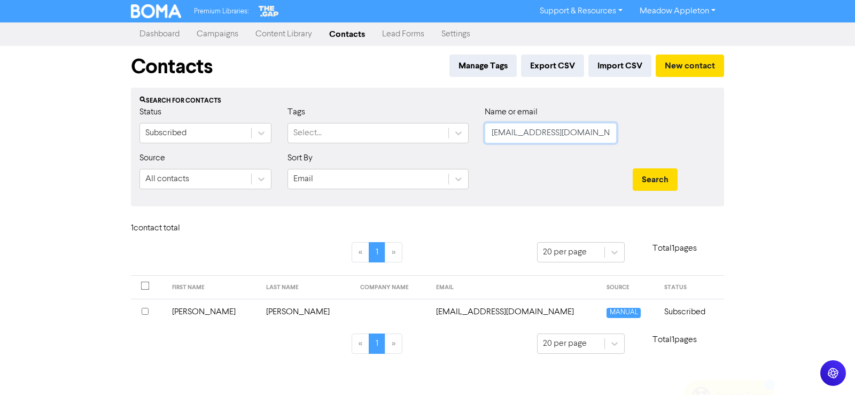
click at [576, 132] on input "admin@doohickey.nz" at bounding box center [551, 133] width 132 height 20
paste input "info@kaurihome.co"
click at [687, 177] on div "Search" at bounding box center [674, 179] width 83 height 22
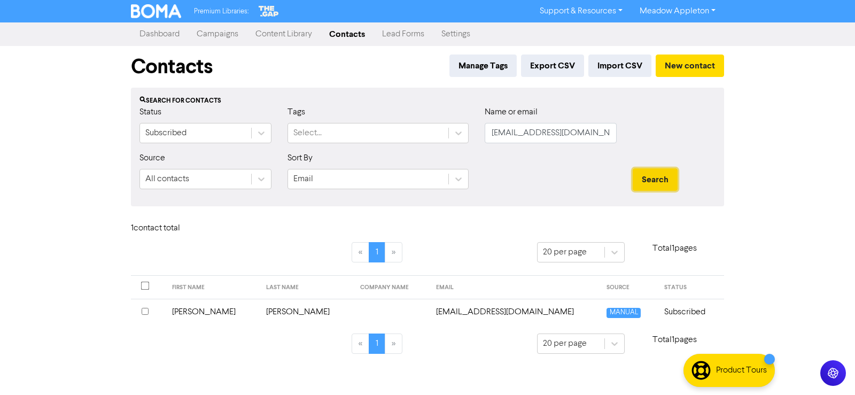
click at [662, 178] on button "Search" at bounding box center [655, 179] width 45 height 22
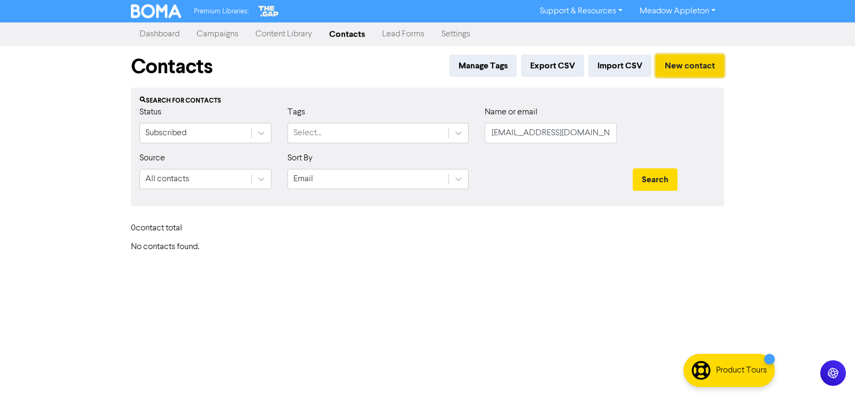
click at [694, 58] on button "New contact" at bounding box center [690, 66] width 68 height 22
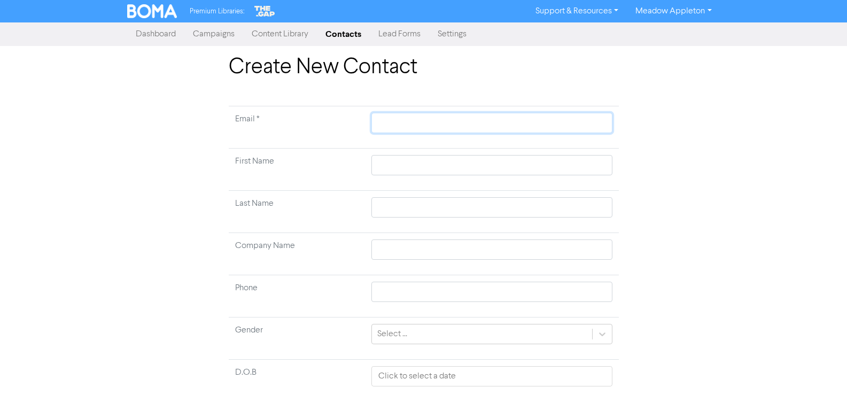
click at [432, 121] on input "text" at bounding box center [492, 123] width 241 height 20
paste input "info@kaurihome.co.nz"
click at [424, 164] on input "text" at bounding box center [492, 165] width 241 height 20
paste input "Kim, Seon Gil"
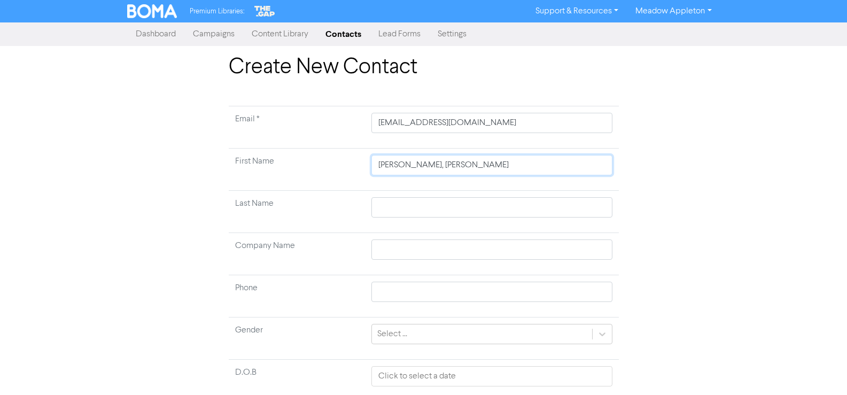
drag, startPoint x: 397, startPoint y: 165, endPoint x: 357, endPoint y: 168, distance: 40.2
click at [357, 168] on tr "First Name Kim, Seon Gil" at bounding box center [424, 170] width 390 height 42
click at [401, 209] on input "text" at bounding box center [492, 207] width 241 height 20
paste input "Kim,"
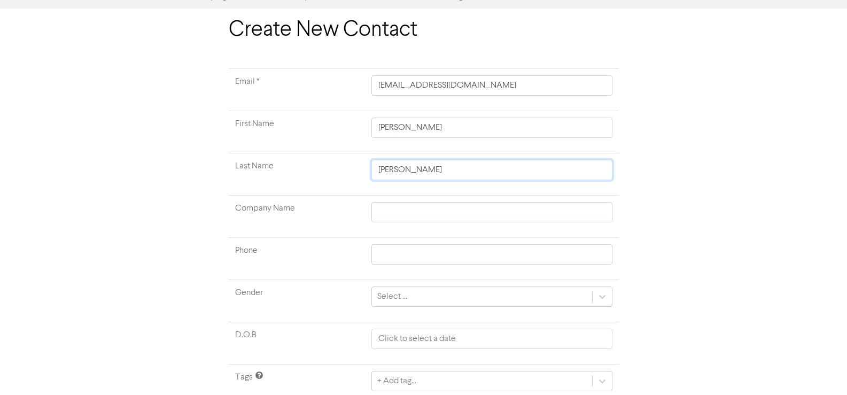
scroll to position [80, 0]
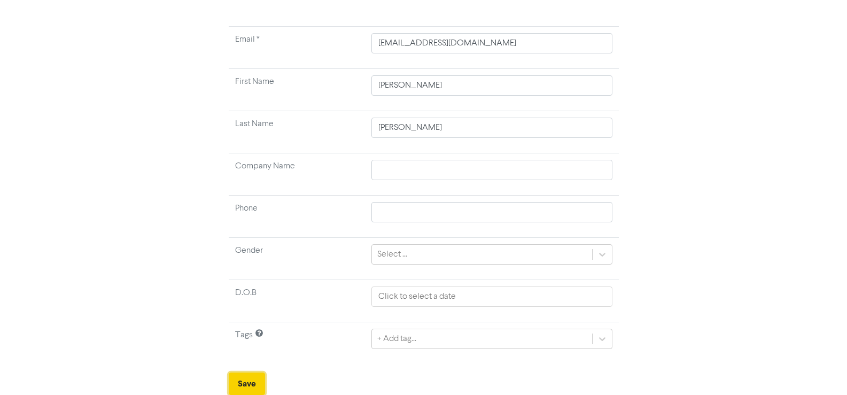
click at [254, 378] on button "Save" at bounding box center [247, 384] width 36 height 22
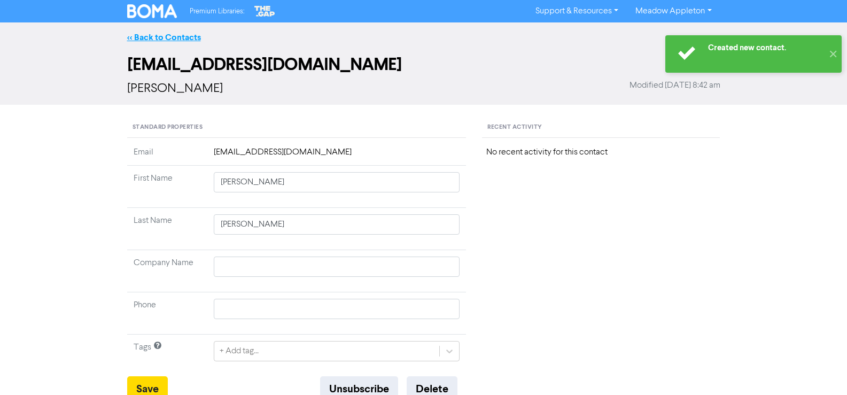
click at [179, 41] on link "<< Back to Contacts" at bounding box center [164, 37] width 74 height 11
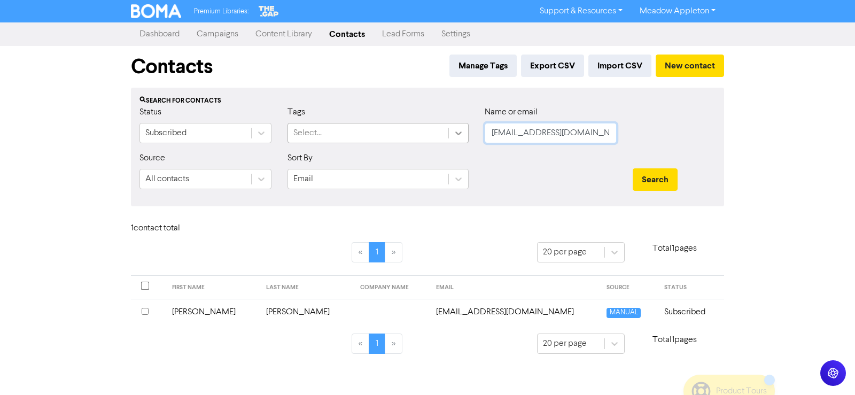
drag, startPoint x: 594, startPoint y: 132, endPoint x: 451, endPoint y: 134, distance: 143.3
click at [451, 134] on div "Status Subscribed Tags Select... Name or email info@kaurihome.co.nz" at bounding box center [427, 129] width 592 height 46
paste input "masoud@visa.org"
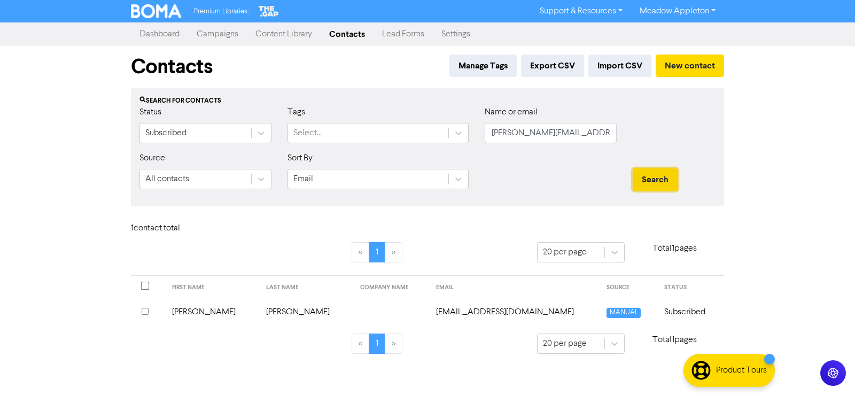
click at [660, 176] on button "Search" at bounding box center [655, 179] width 45 height 22
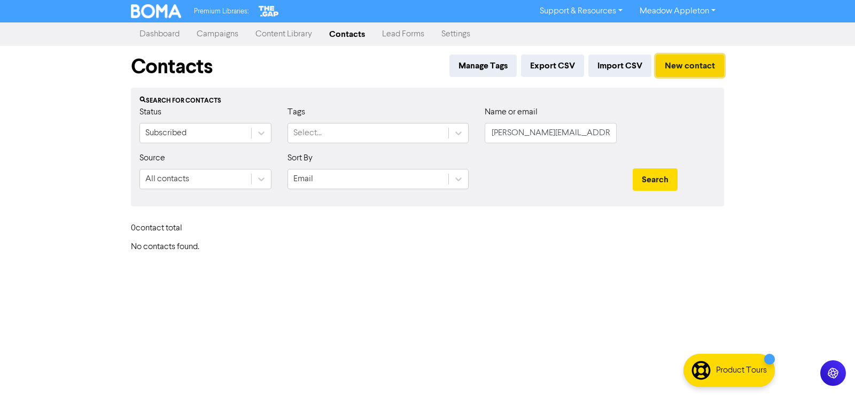
click at [684, 65] on button "New contact" at bounding box center [690, 66] width 68 height 22
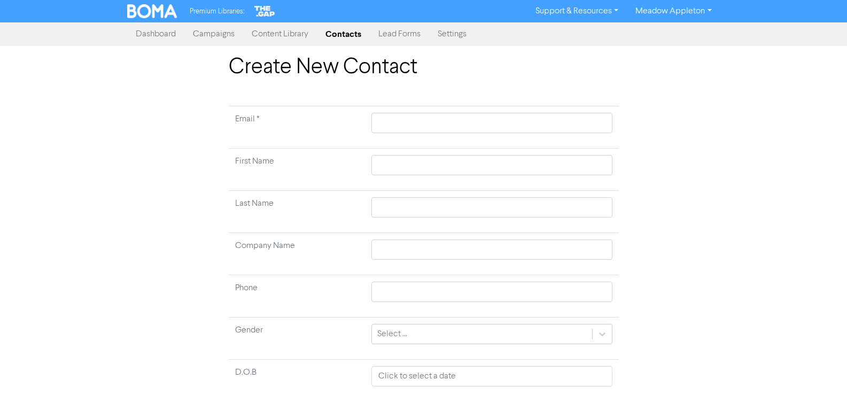
click at [446, 110] on td at bounding box center [491, 127] width 253 height 42
drag, startPoint x: 444, startPoint y: 122, endPoint x: 454, endPoint y: 122, distance: 10.2
click at [444, 122] on input "text" at bounding box center [492, 123] width 241 height 20
paste input "masoud@visa.org.nz"
click at [427, 165] on input "text" at bounding box center [492, 165] width 241 height 20
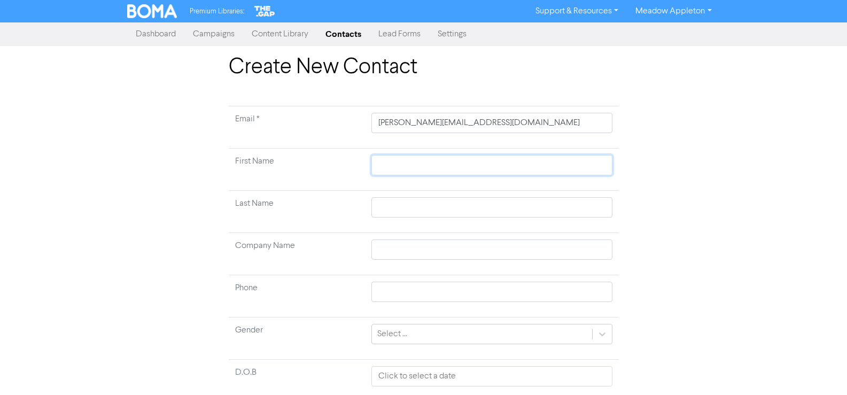
paste input "Bassamtabar, Masoud"
drag, startPoint x: 430, startPoint y: 167, endPoint x: 284, endPoint y: 168, distance: 145.9
click at [284, 168] on tr "First Name Bassamtabar, Masoud" at bounding box center [424, 170] width 390 height 42
click at [416, 221] on td at bounding box center [491, 212] width 253 height 42
click at [416, 211] on input "text" at bounding box center [492, 207] width 241 height 20
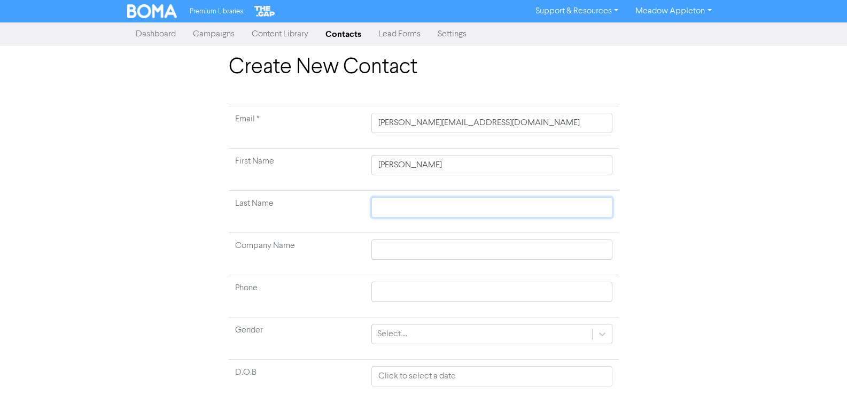
paste input "Bassamtabar,"
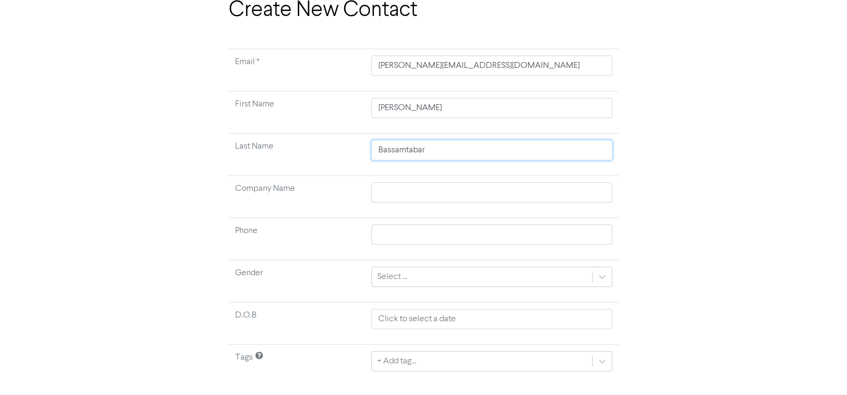
scroll to position [80, 0]
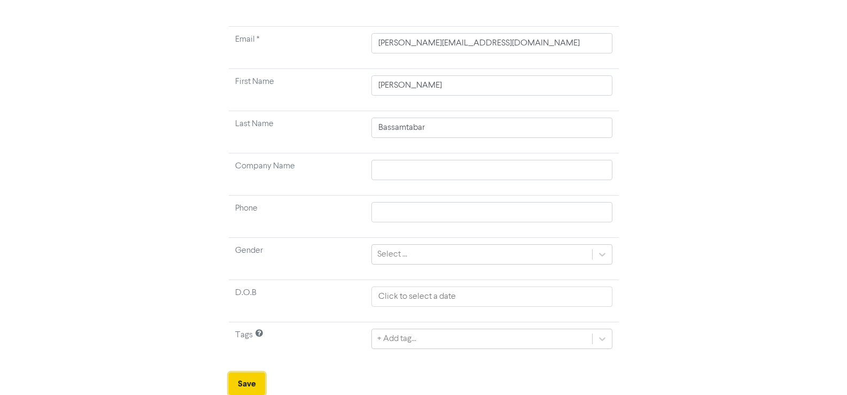
click at [245, 382] on button "Save" at bounding box center [247, 384] width 36 height 22
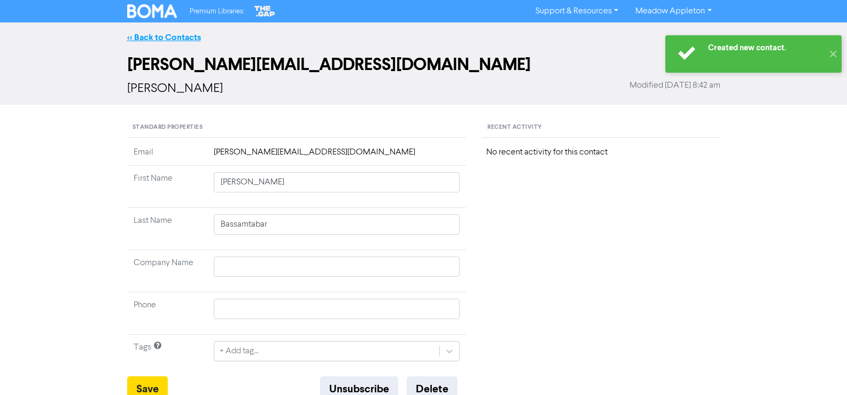
click at [161, 35] on link "<< Back to Contacts" at bounding box center [164, 37] width 74 height 11
